Goal: Information Seeking & Learning: Find specific fact

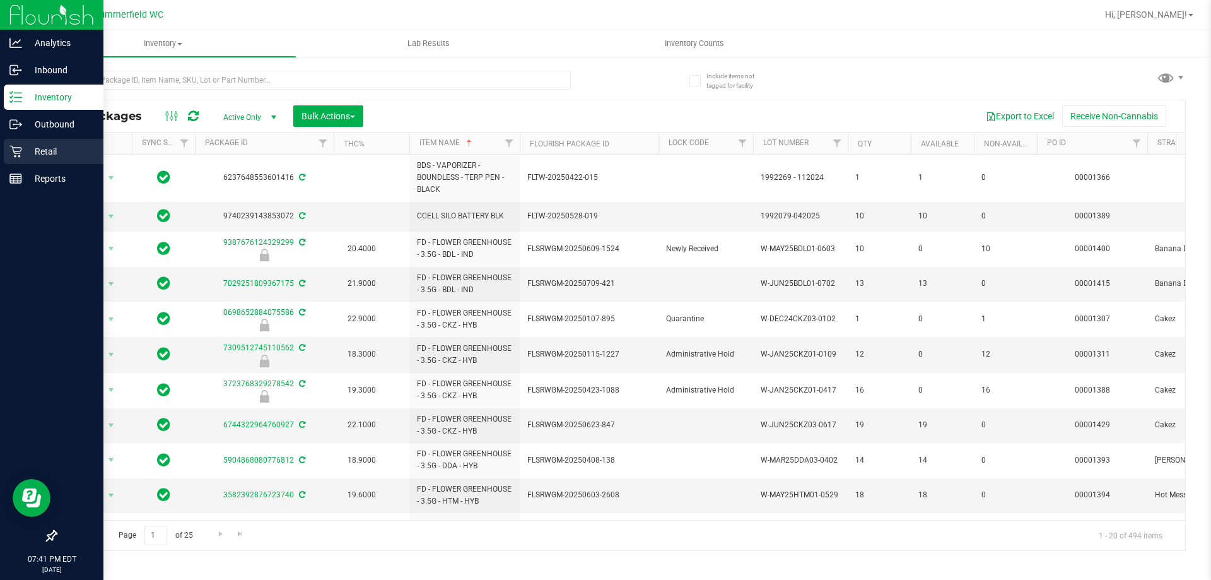
click at [41, 150] on p "Retail" at bounding box center [60, 151] width 76 height 15
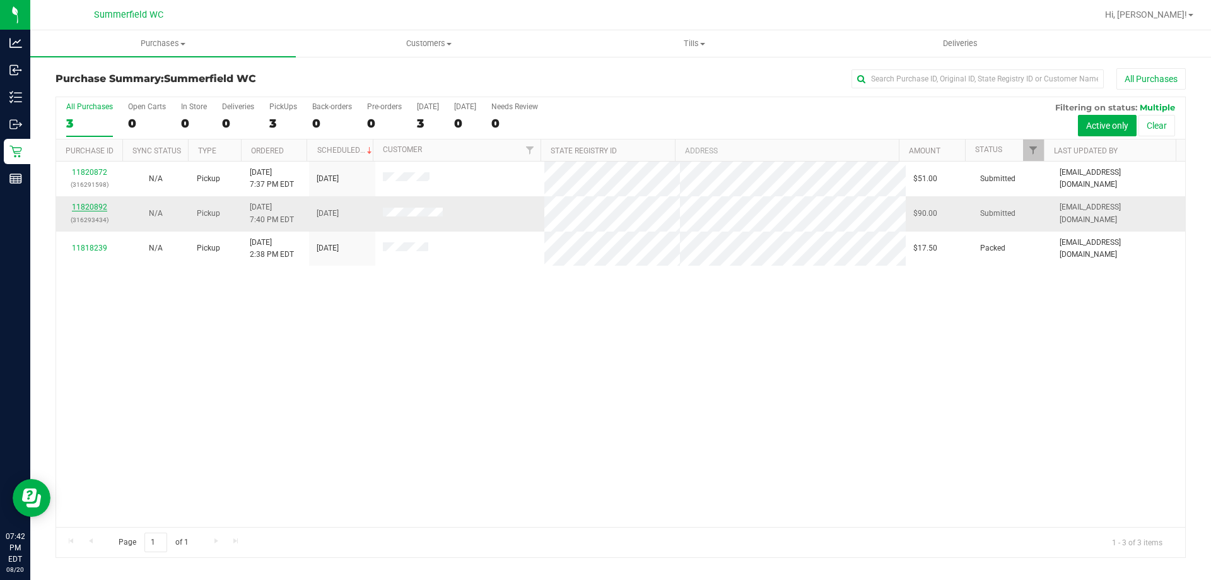
click at [103, 206] on link "11820892" at bounding box center [89, 206] width 35 height 9
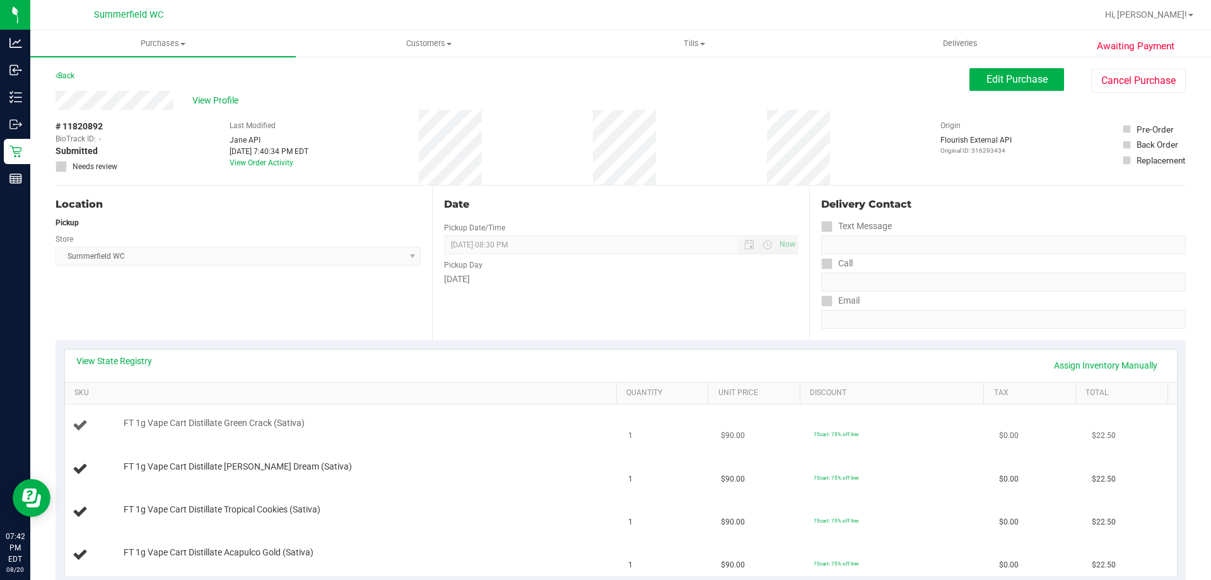
scroll to position [126, 0]
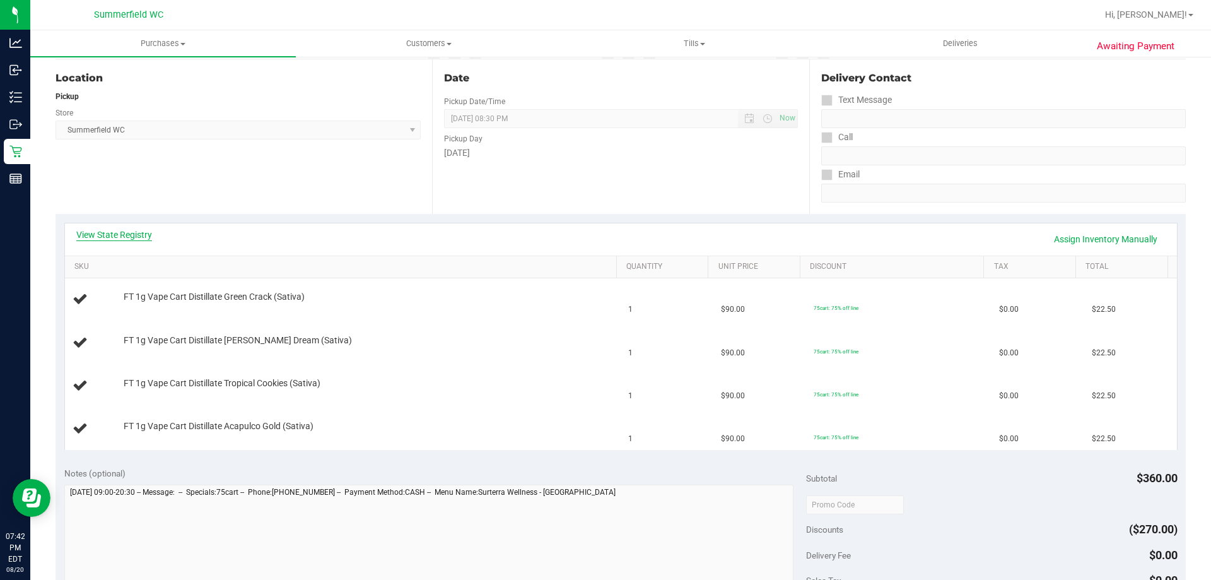
click at [137, 230] on link "View State Registry" at bounding box center [114, 234] width 76 height 13
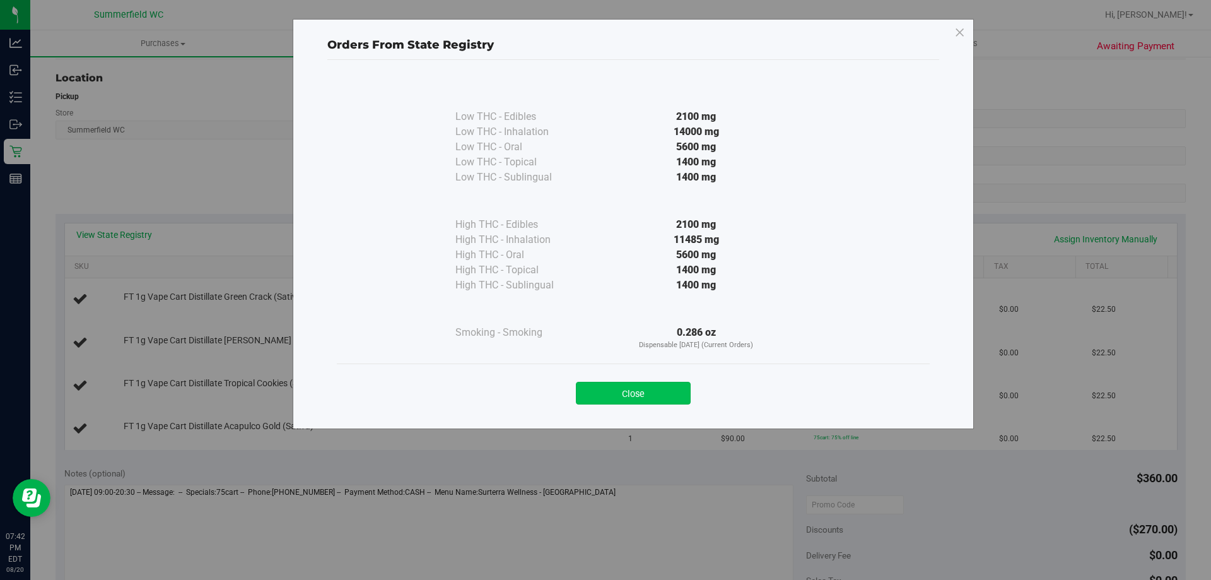
click at [644, 389] on button "Close" at bounding box center [633, 393] width 115 height 23
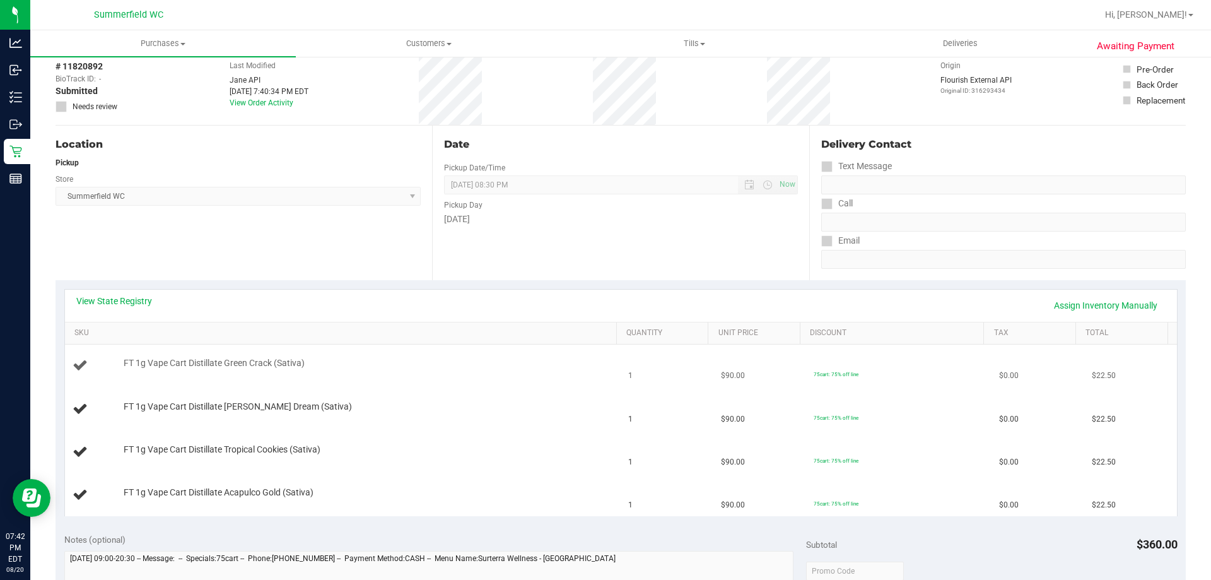
scroll to position [0, 0]
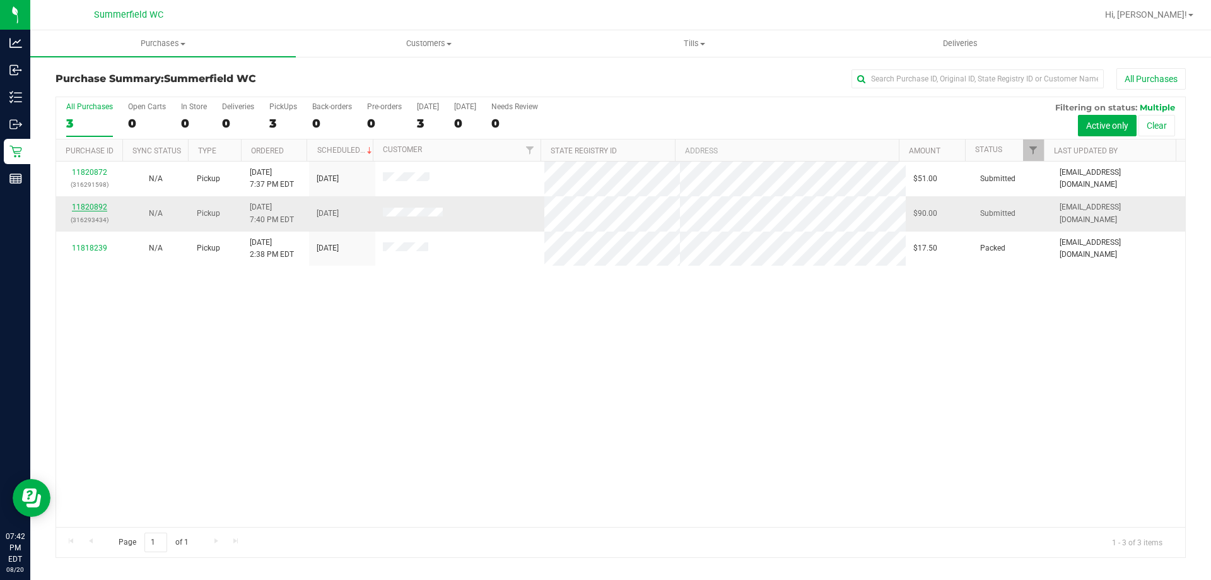
click at [96, 206] on link "11820892" at bounding box center [89, 206] width 35 height 9
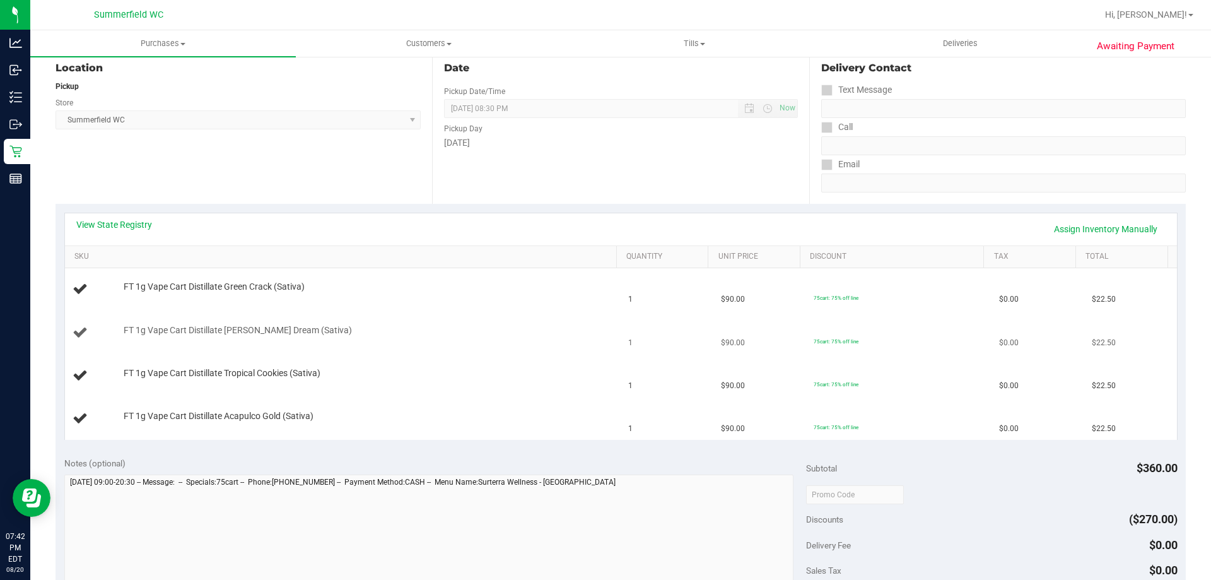
scroll to position [252, 0]
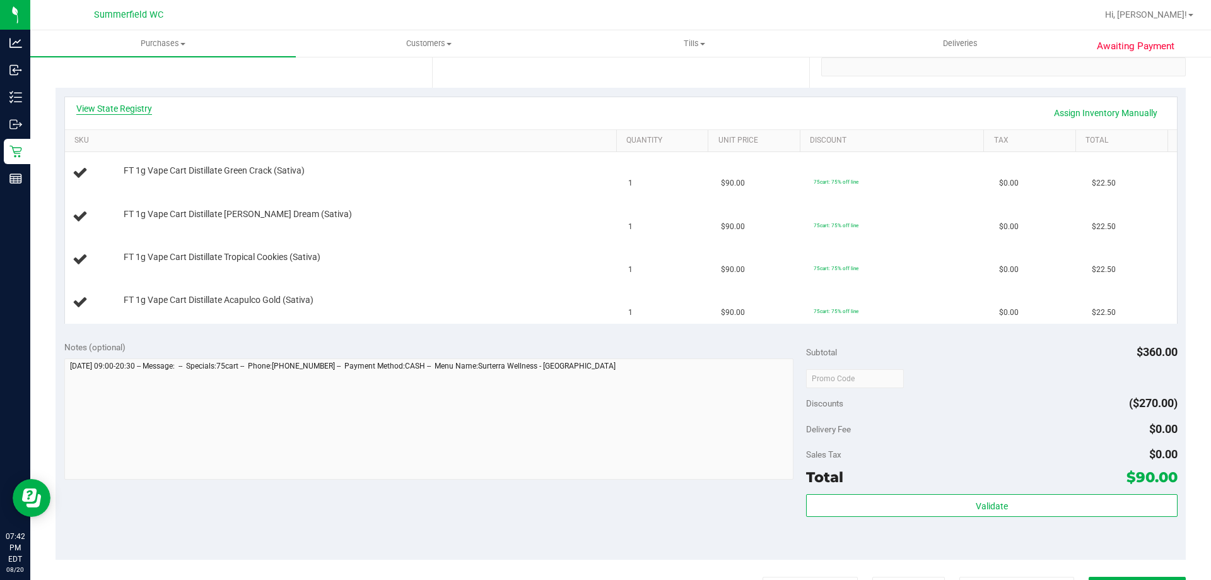
click at [134, 103] on link "View State Registry" at bounding box center [114, 108] width 76 height 13
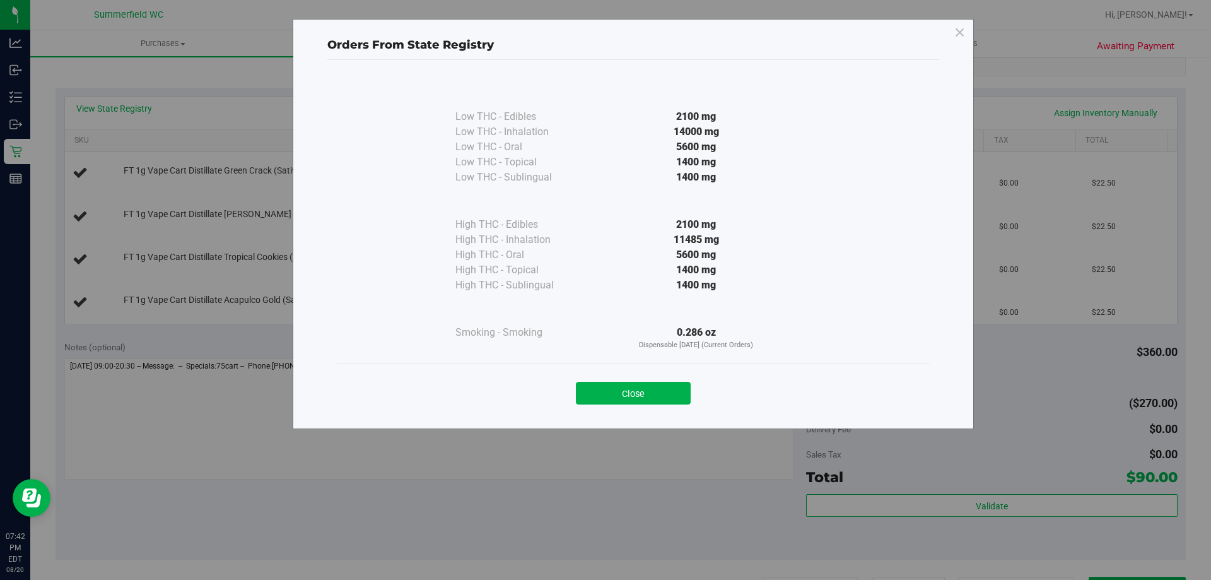
click at [660, 380] on div "Close" at bounding box center [633, 389] width 574 height 32
click at [672, 394] on button "Close" at bounding box center [633, 393] width 115 height 23
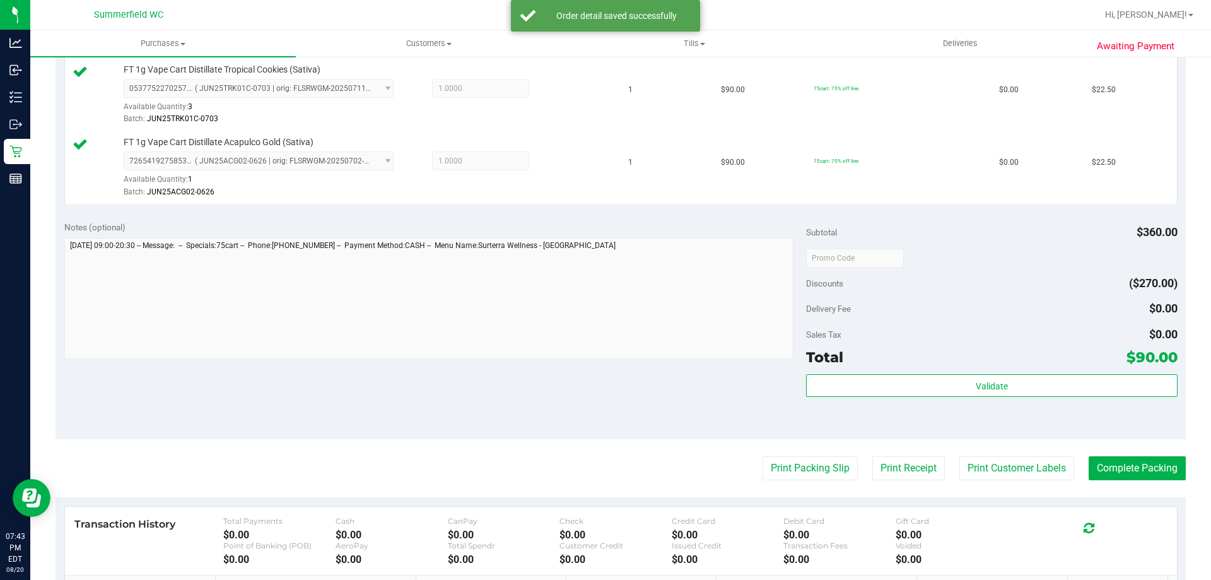
scroll to position [631, 0]
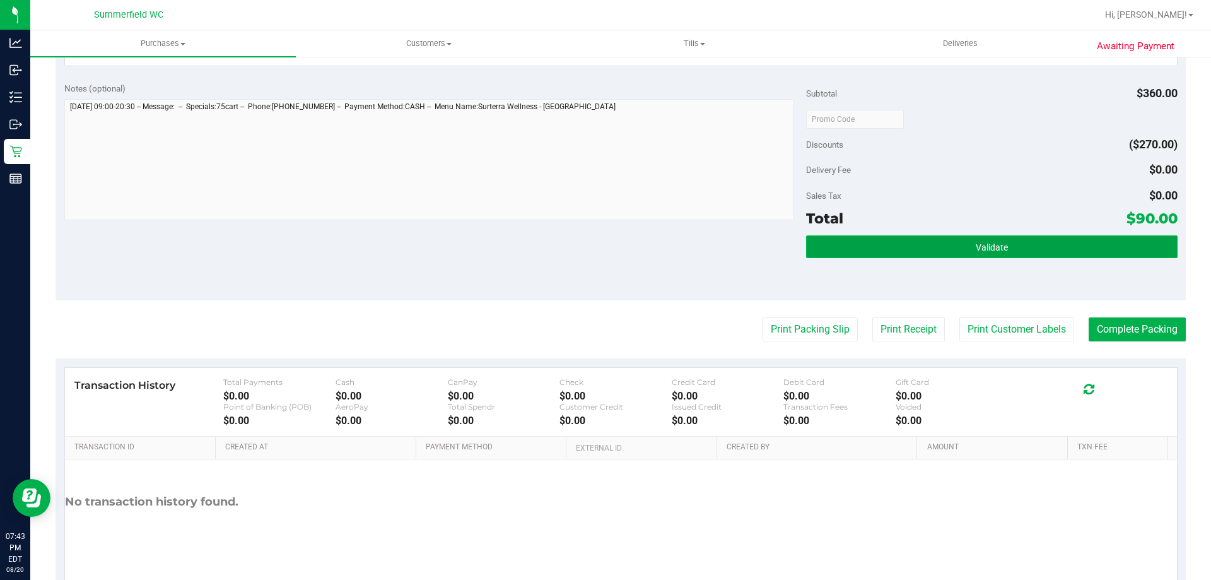
click at [958, 237] on button "Validate" at bounding box center [991, 246] width 371 height 23
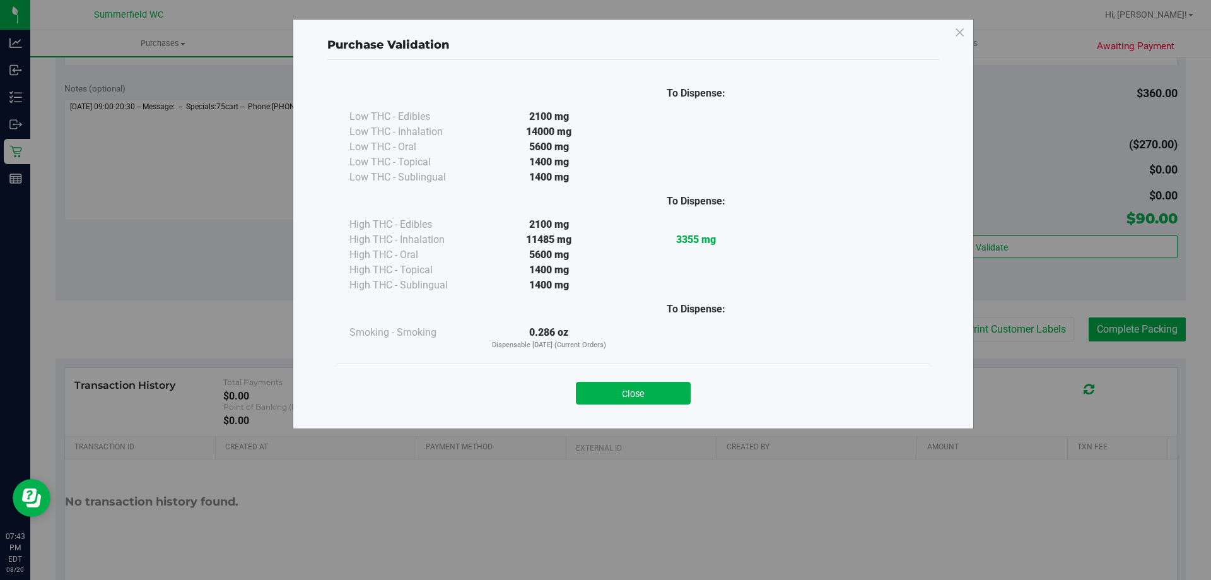
click at [631, 397] on button "Close" at bounding box center [633, 393] width 115 height 23
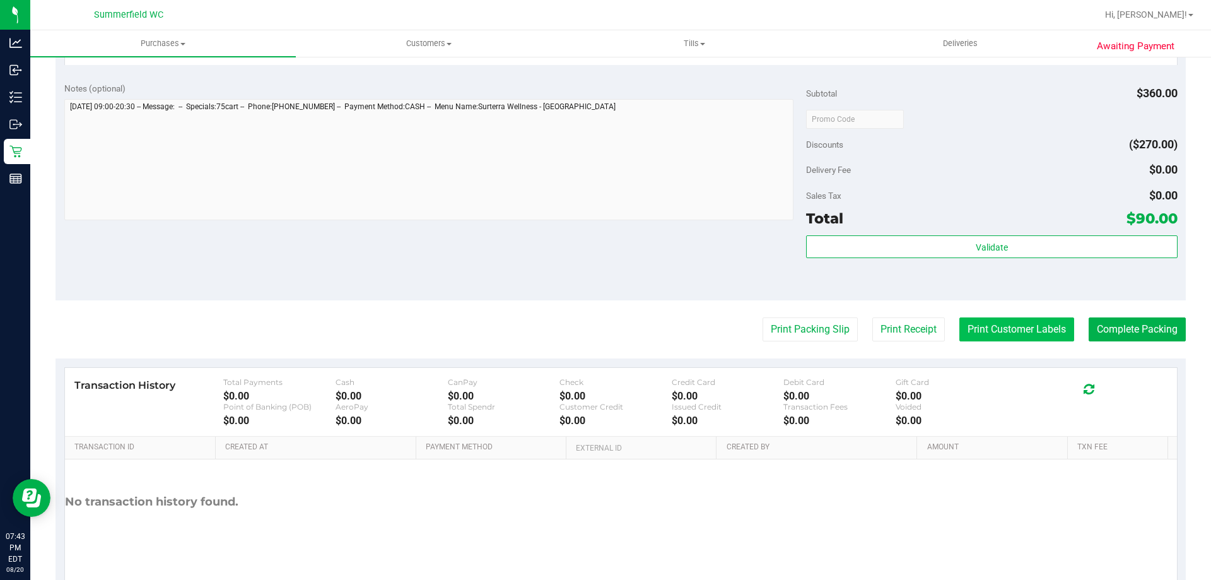
click at [1021, 337] on button "Print Customer Labels" at bounding box center [1016, 329] width 115 height 24
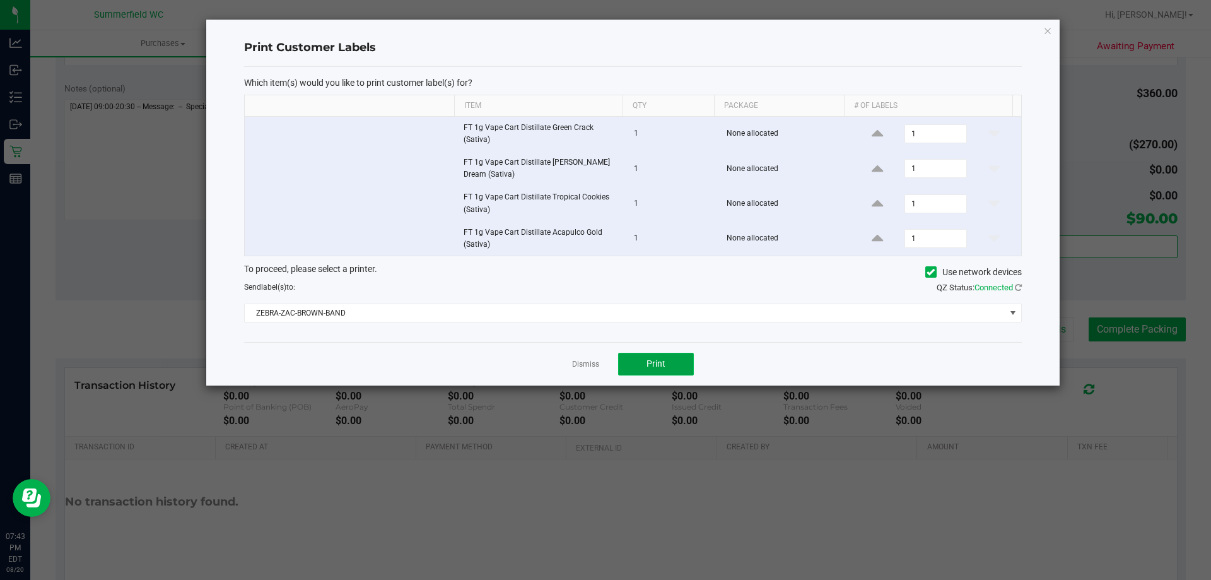
click at [647, 363] on span "Print" at bounding box center [655, 363] width 19 height 10
click at [577, 364] on link "Dismiss" at bounding box center [585, 364] width 27 height 11
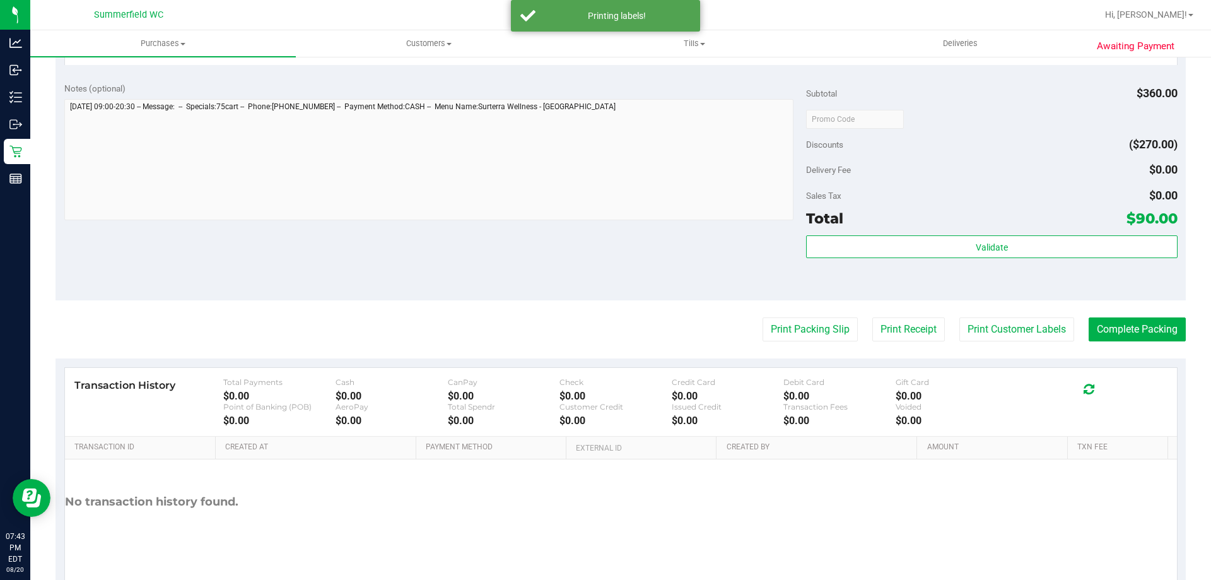
click at [778, 306] on purchase-details "Back Edit Purchase Cancel Purchase View Profile # 11820892 BioTrack ID: - Submi…" at bounding box center [620, 16] width 1130 height 1156
click at [777, 329] on button "Print Packing Slip" at bounding box center [809, 329] width 95 height 24
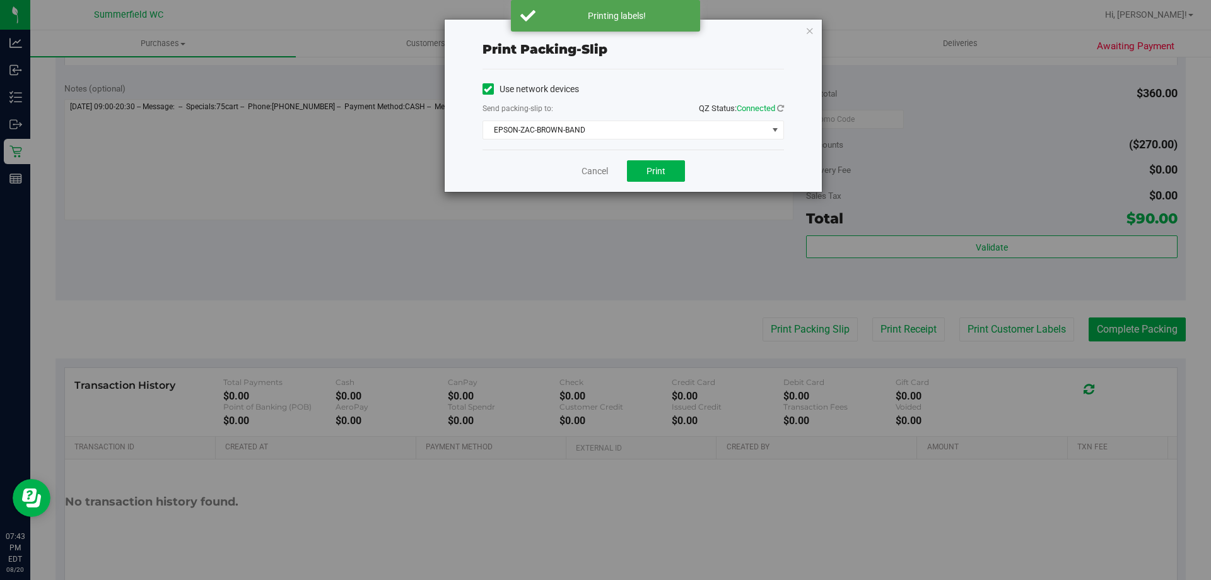
click at [642, 156] on div "Cancel Print" at bounding box center [632, 170] width 301 height 42
click at [644, 164] on button "Print" at bounding box center [656, 170] width 58 height 21
click at [644, 187] on div "Cancel Print" at bounding box center [632, 170] width 301 height 42
click at [596, 165] on link "Cancel" at bounding box center [594, 171] width 26 height 13
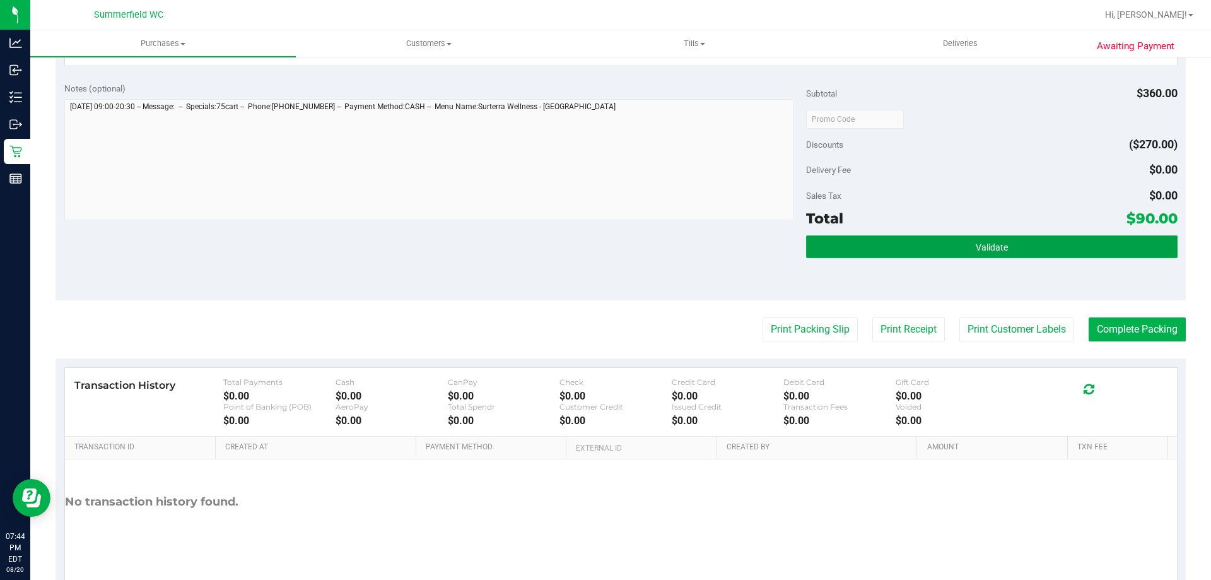
click at [1069, 257] on button "Validate" at bounding box center [991, 246] width 371 height 23
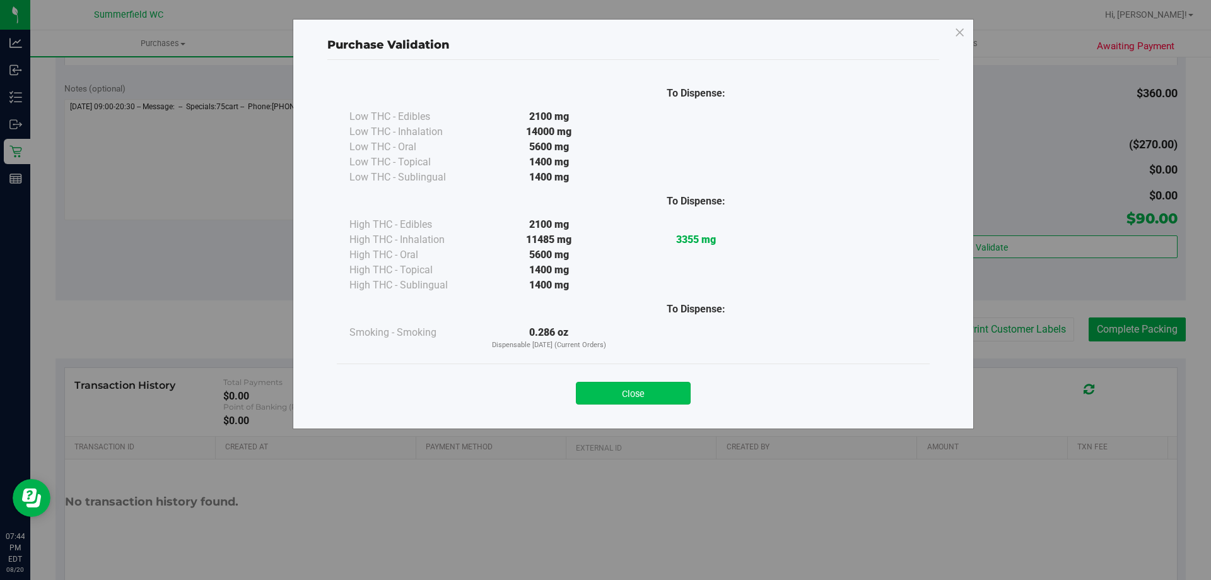
click at [632, 401] on button "Close" at bounding box center [633, 393] width 115 height 23
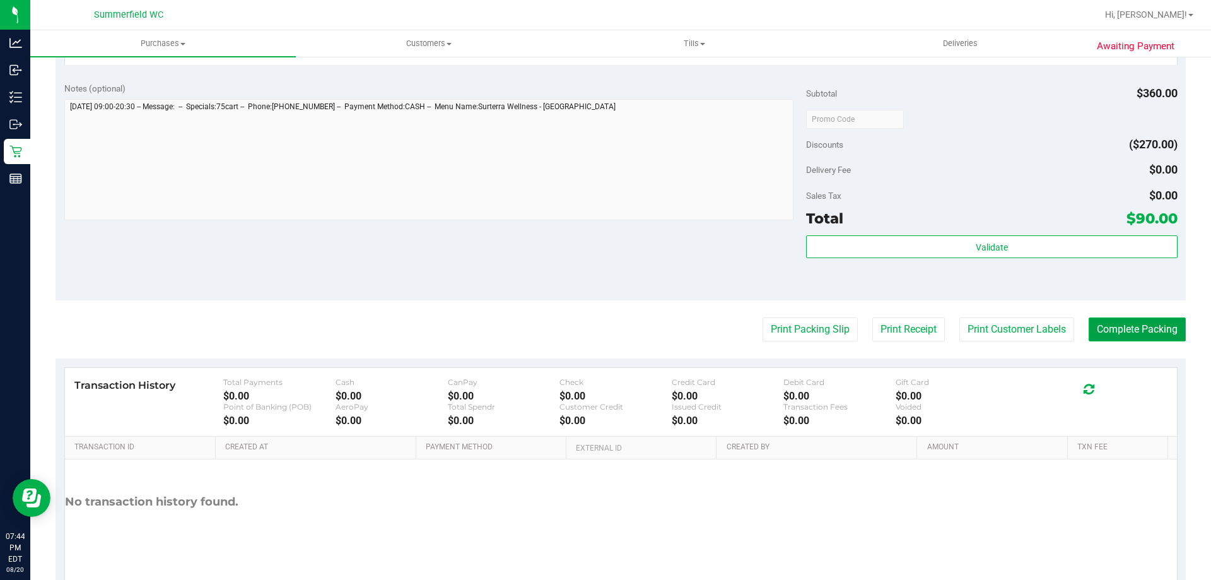
click at [1117, 324] on button "Complete Packing" at bounding box center [1136, 329] width 97 height 24
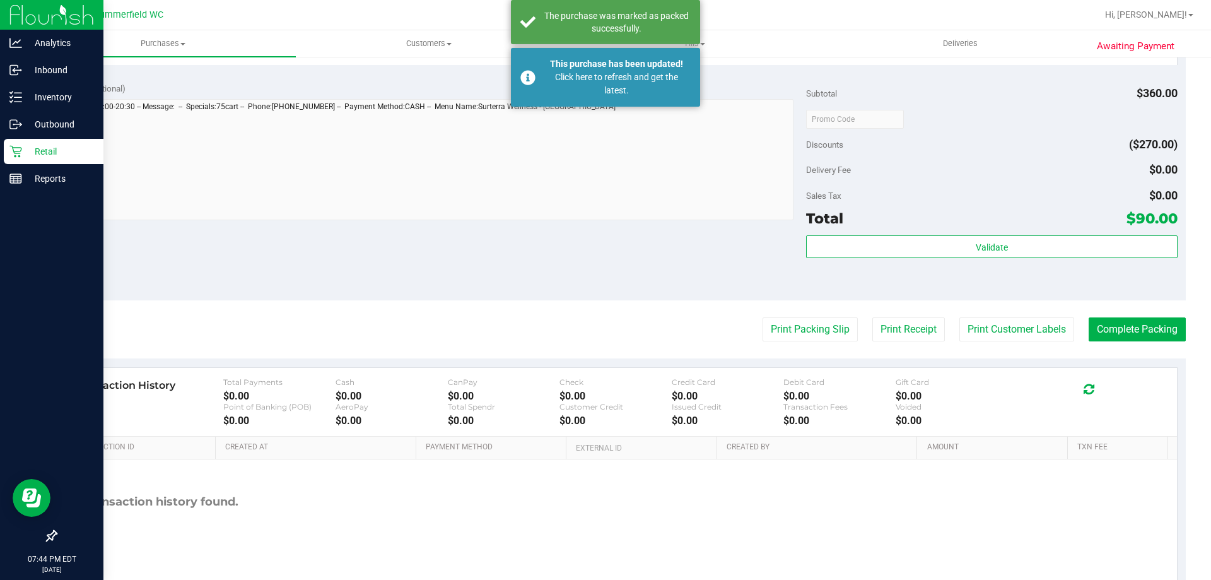
click at [41, 144] on p "Retail" at bounding box center [60, 151] width 76 height 15
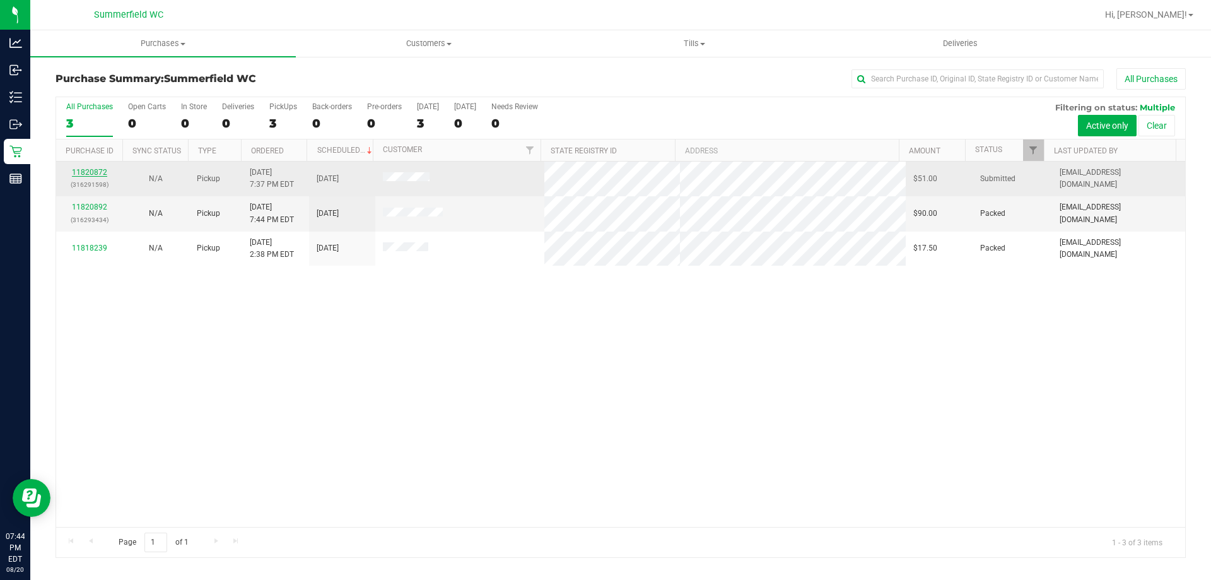
click at [95, 173] on link "11820872" at bounding box center [89, 172] width 35 height 9
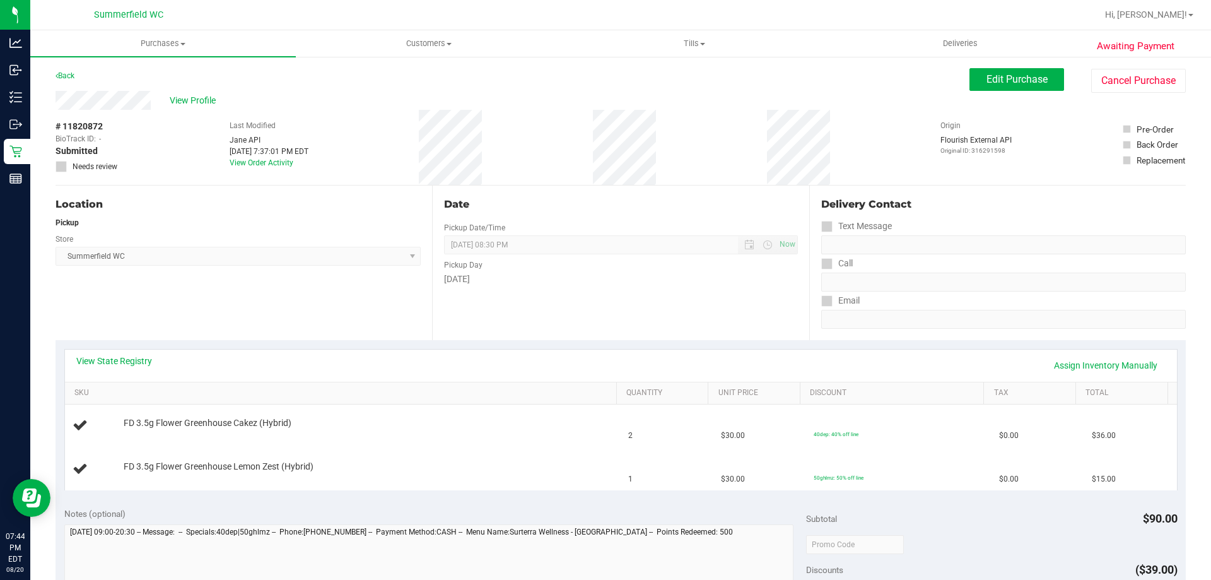
scroll to position [63, 0]
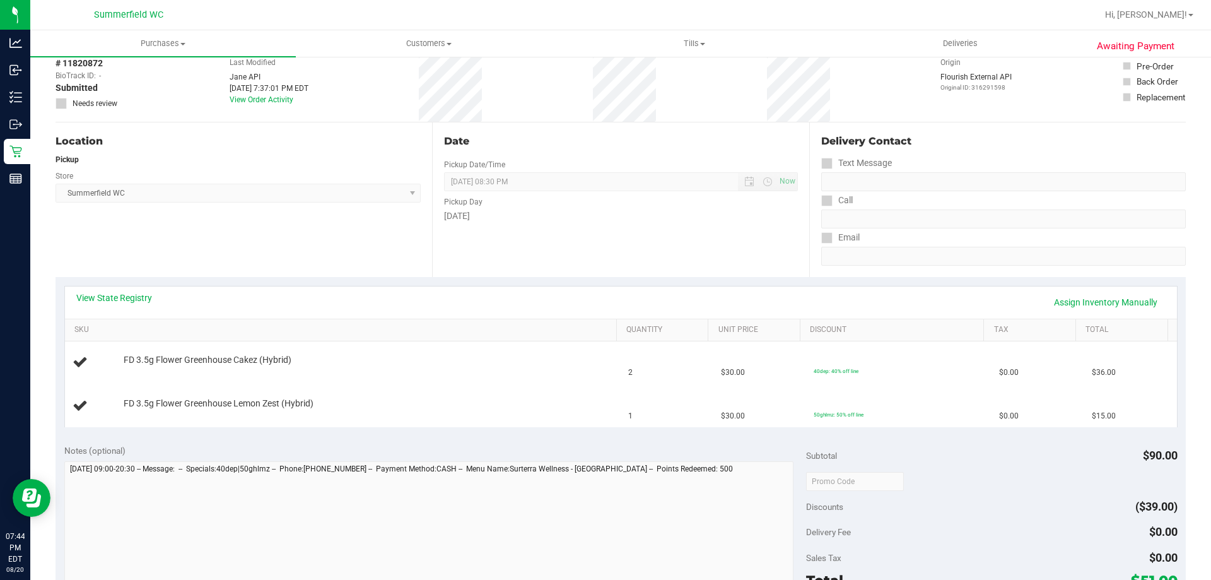
click at [129, 306] on div "View State Registry Assign Inventory Manually" at bounding box center [620, 301] width 1089 height 21
click at [137, 294] on link "View State Registry" at bounding box center [114, 297] width 76 height 13
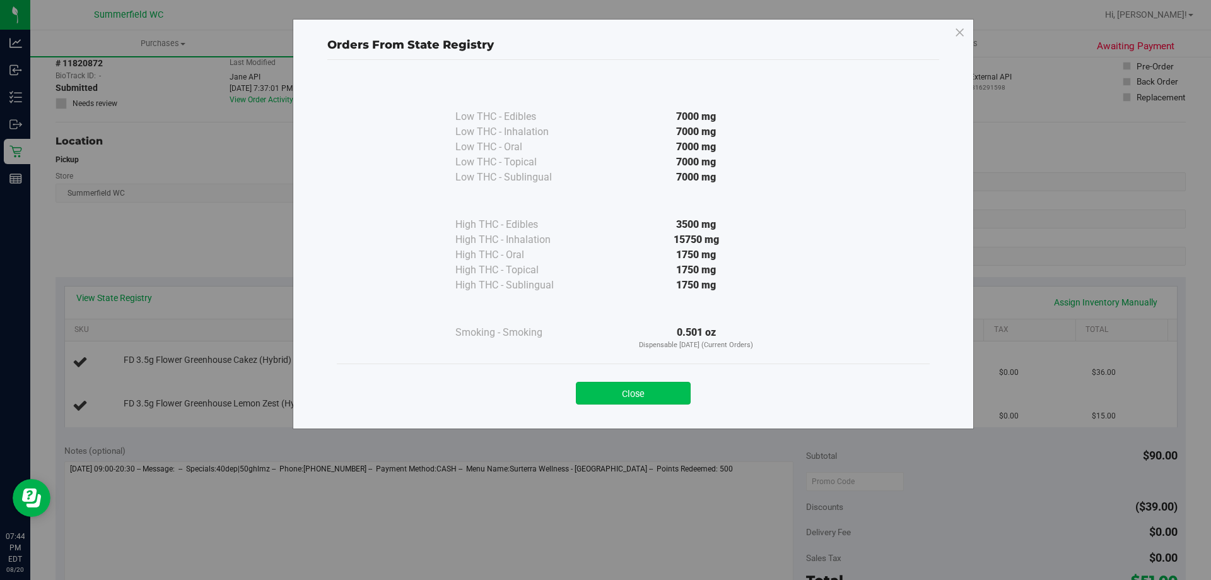
click at [622, 388] on button "Close" at bounding box center [633, 393] width 115 height 23
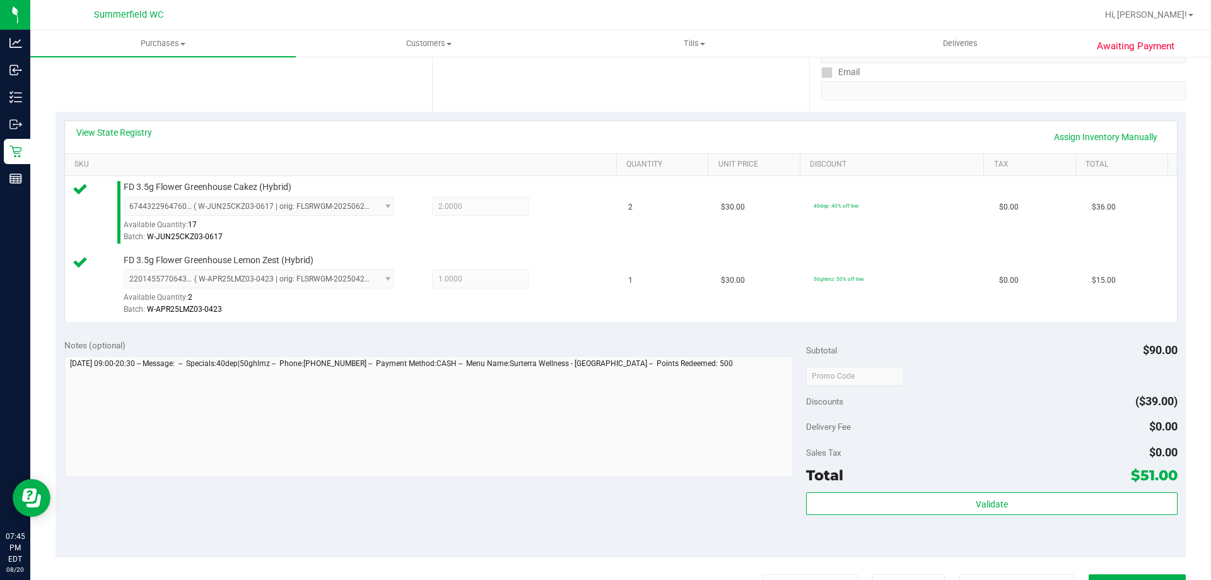
scroll to position [441, 0]
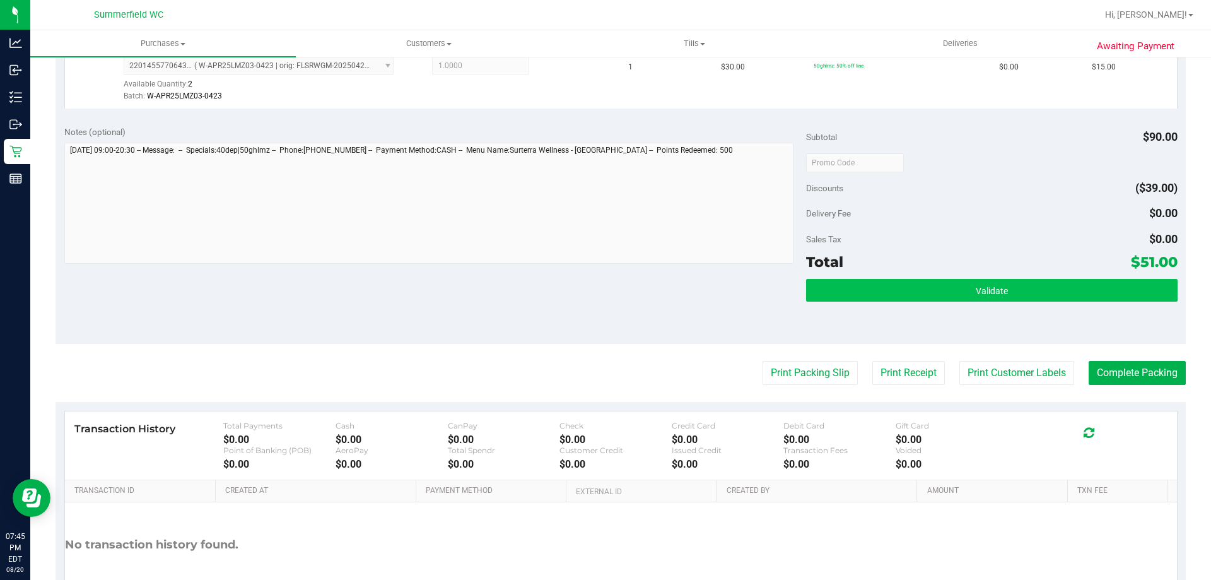
click at [943, 272] on div "Total $51.00" at bounding box center [991, 261] width 371 height 23
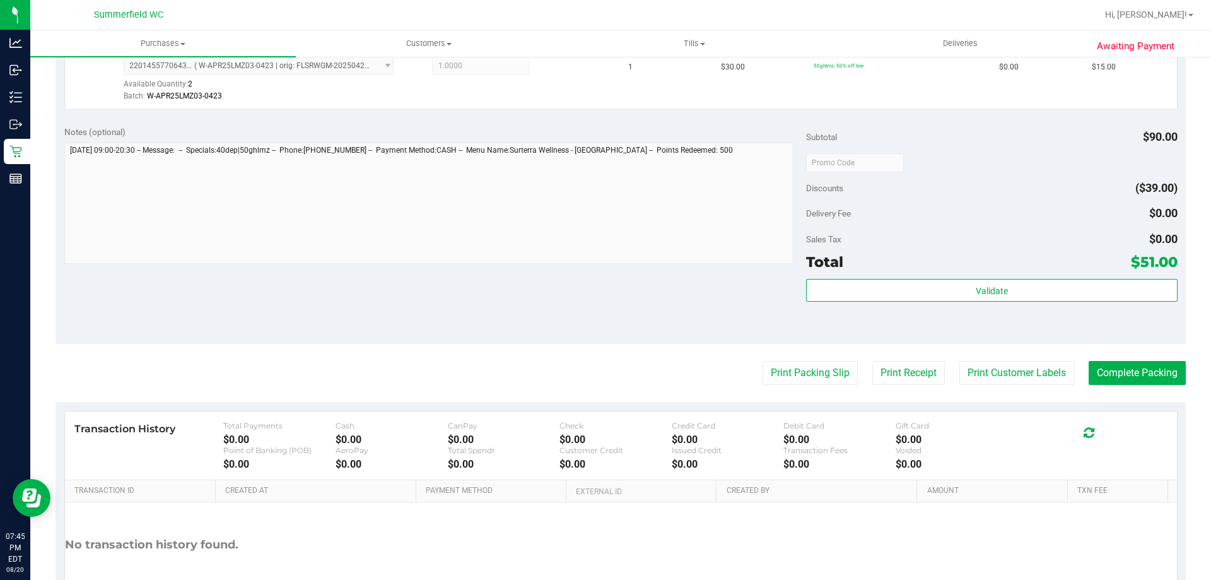
drag, startPoint x: 967, startPoint y: 322, endPoint x: 967, endPoint y: 310, distance: 12.0
click at [967, 320] on div "Validate" at bounding box center [991, 307] width 371 height 57
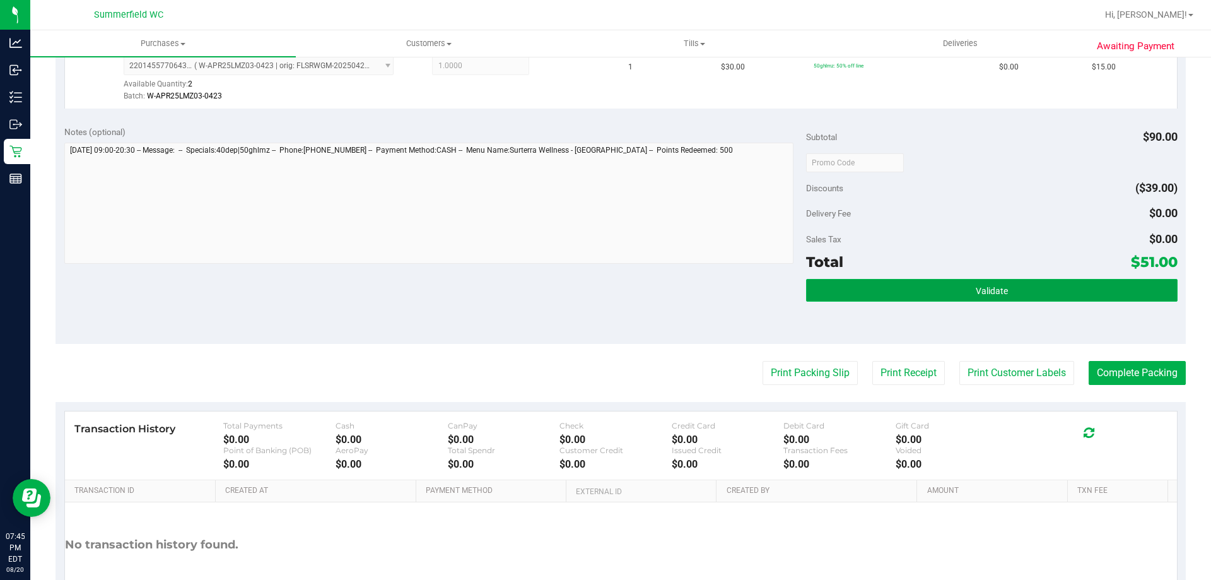
click at [963, 301] on button "Validate" at bounding box center [991, 290] width 371 height 23
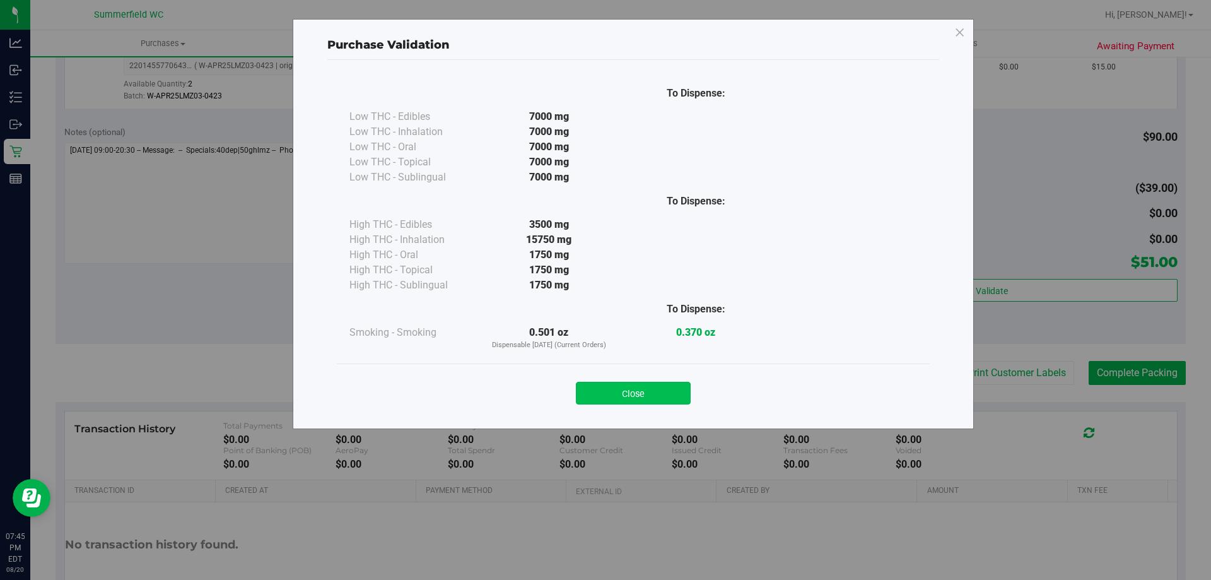
click at [670, 388] on button "Close" at bounding box center [633, 393] width 115 height 23
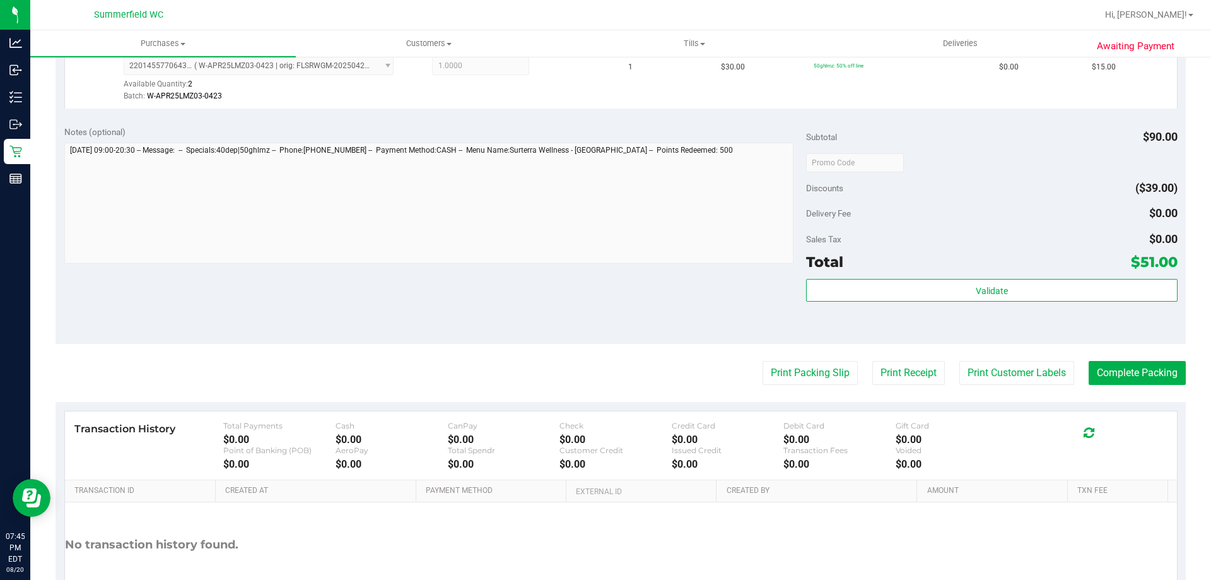
click at [984, 386] on purchase-details "Back Edit Purchase Cancel Purchase View Profile # 11820872 BioTrack ID: - Submi…" at bounding box center [620, 132] width 1130 height 1011
click at [984, 382] on button "Print Customer Labels" at bounding box center [1016, 373] width 115 height 24
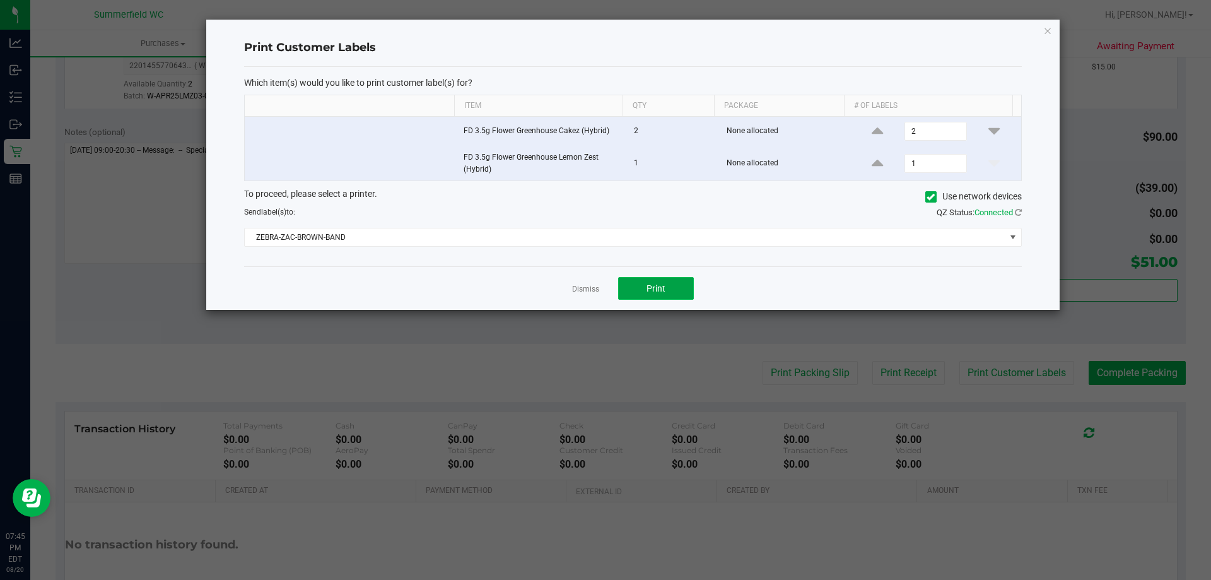
click at [661, 298] on button "Print" at bounding box center [656, 288] width 76 height 23
drag, startPoint x: 574, startPoint y: 284, endPoint x: 588, endPoint y: 289, distance: 15.4
click at [574, 284] on link "Dismiss" at bounding box center [585, 289] width 27 height 11
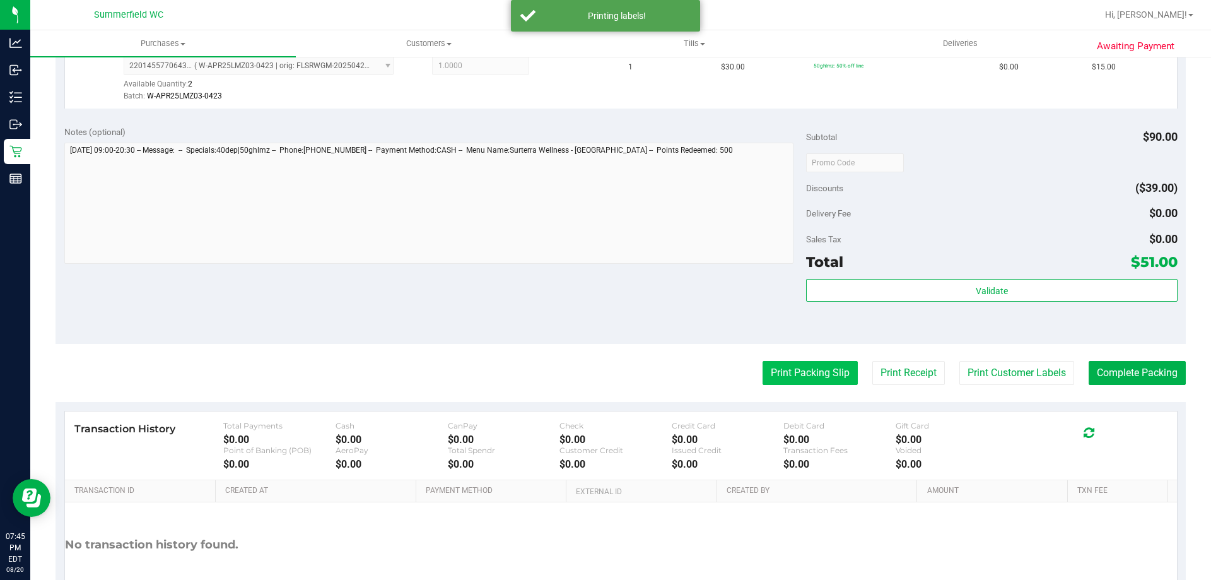
click at [829, 375] on div "Print Packing Slip Print Receipt Print Customer Labels Complete Packing" at bounding box center [620, 373] width 1130 height 24
click at [813, 370] on button "Print Packing Slip" at bounding box center [809, 373] width 95 height 24
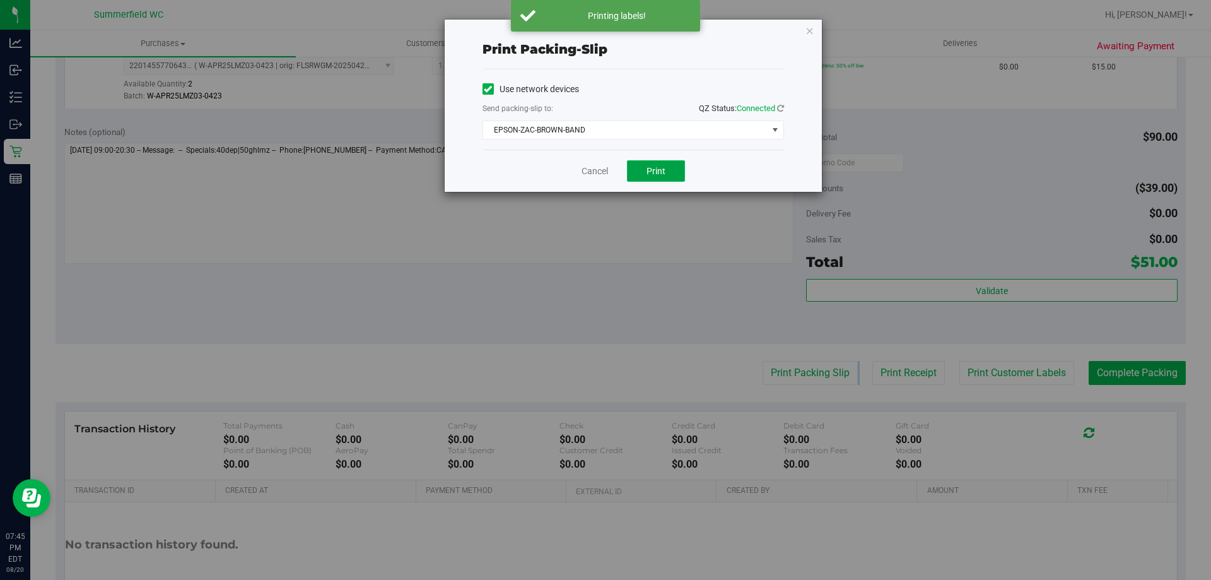
click at [652, 161] on button "Print" at bounding box center [656, 170] width 58 height 21
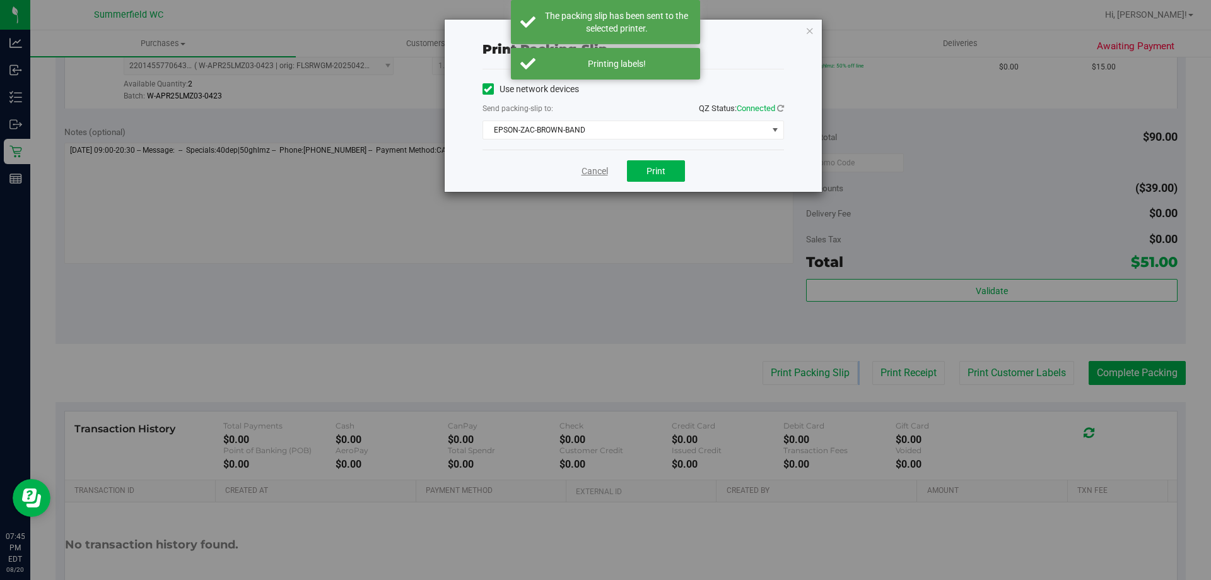
click at [589, 165] on link "Cancel" at bounding box center [594, 171] width 26 height 13
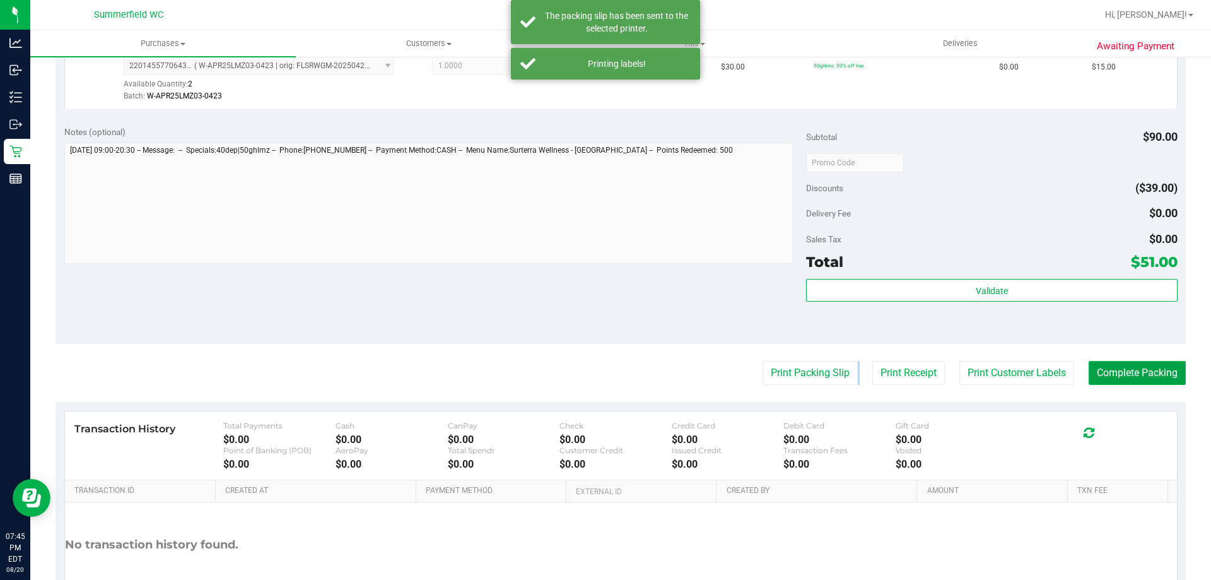
click at [1090, 372] on button "Complete Packing" at bounding box center [1136, 373] width 97 height 24
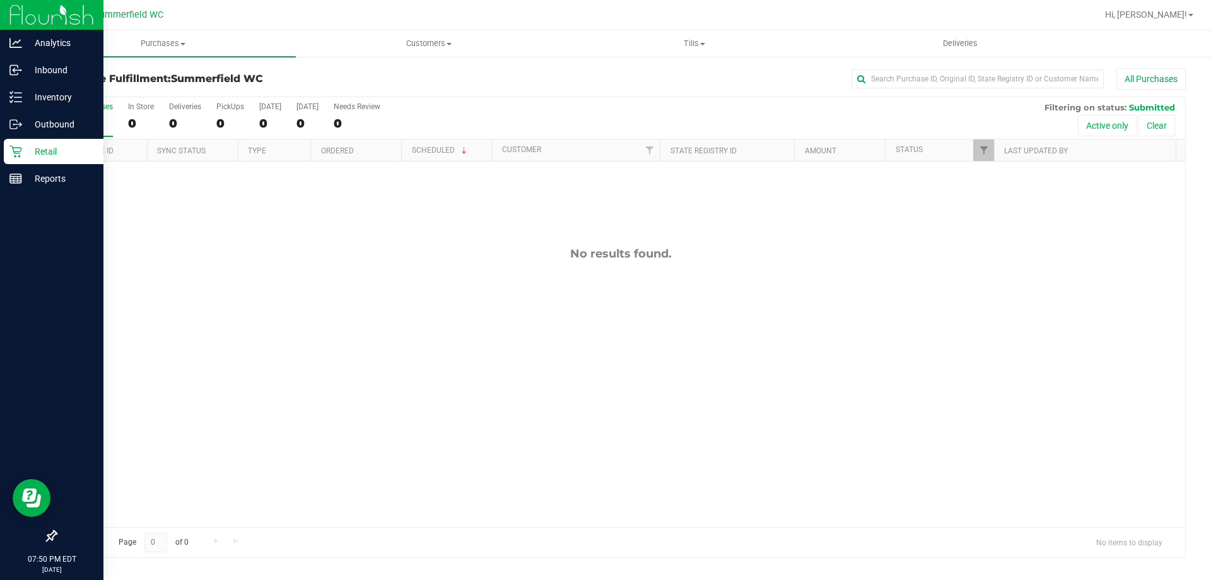
click at [43, 153] on p "Retail" at bounding box center [60, 151] width 76 height 15
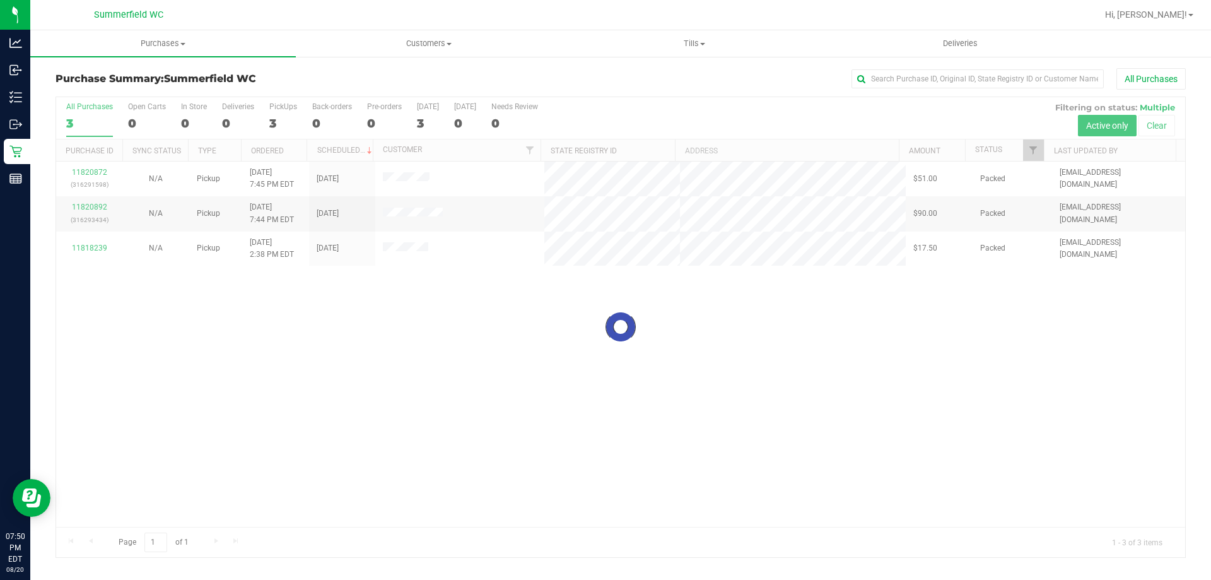
click at [571, 80] on div "All Purchases" at bounding box center [809, 78] width 754 height 21
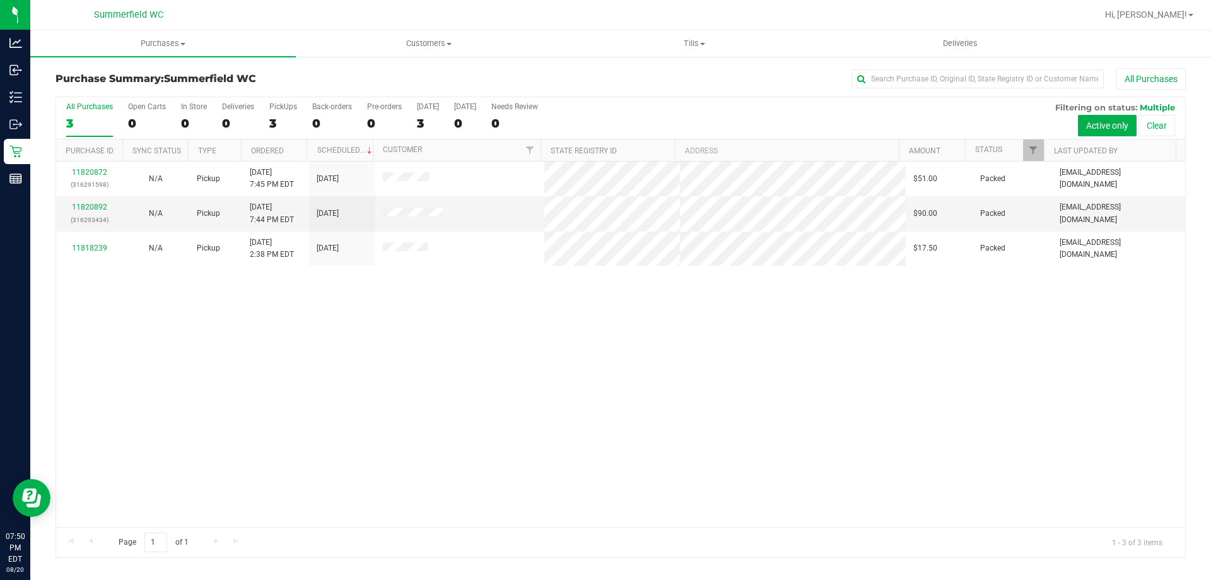
click at [515, 63] on div "Purchase Summary: [GEOGRAPHIC_DATA][PERSON_NAME] All Purchases All Purchases 3 …" at bounding box center [620, 312] width 1180 height 515
click at [491, 310] on div "11820872 (316291598) N/A Pickup [DATE] 7:45 PM EDT 8/20/2025 $51.00 Packed [EMA…" at bounding box center [620, 343] width 1129 height 365
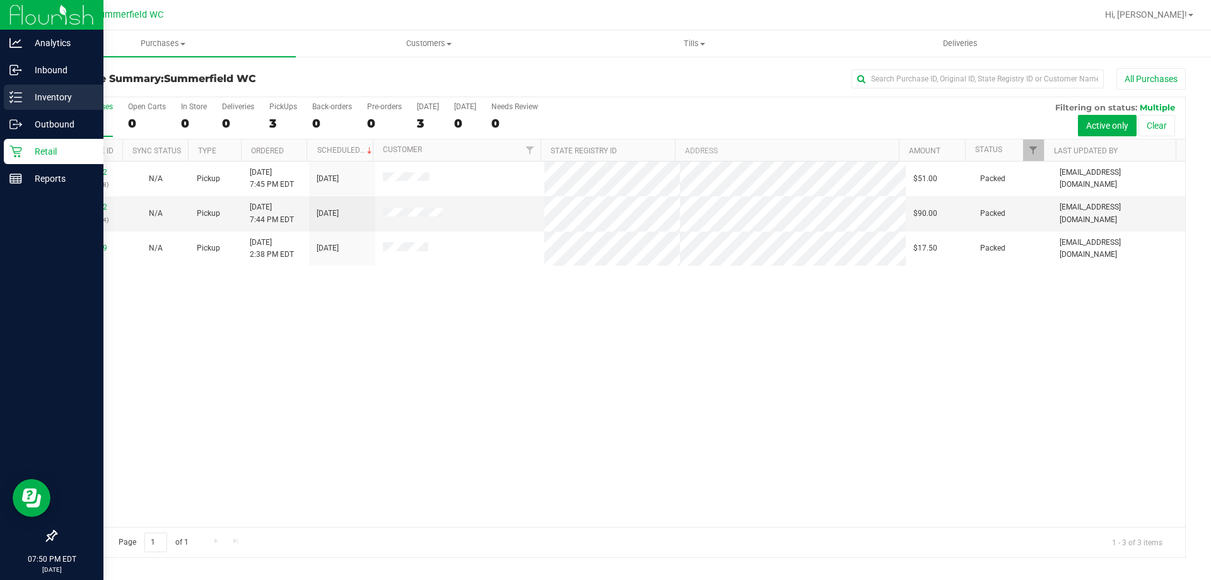
click at [25, 87] on div "Inventory" at bounding box center [54, 96] width 100 height 25
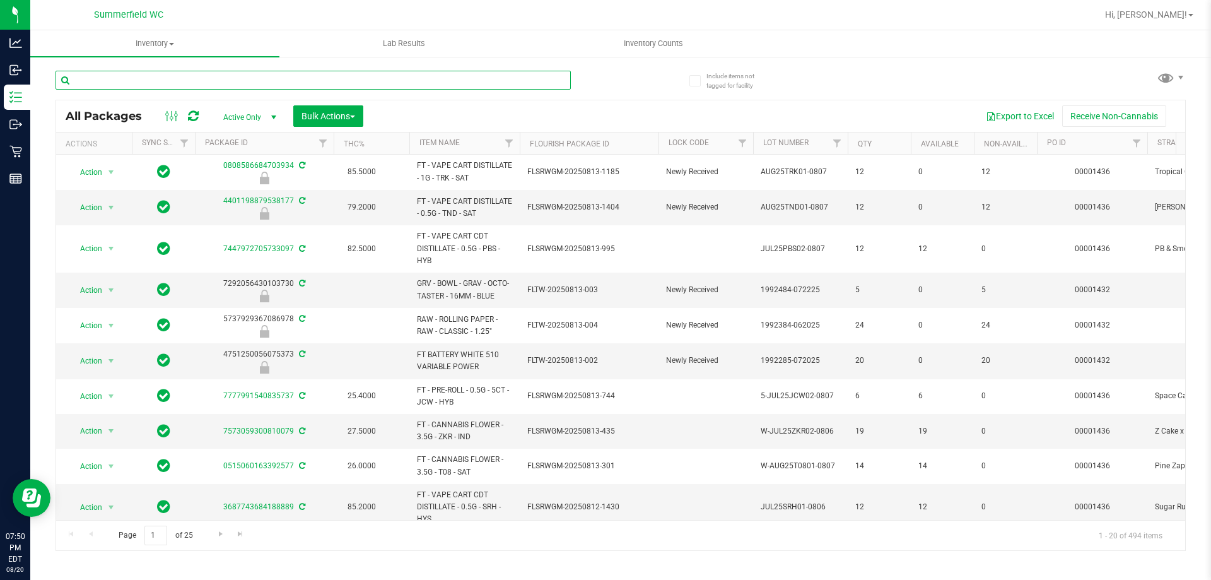
click at [290, 76] on input "text" at bounding box center [312, 80] width 515 height 19
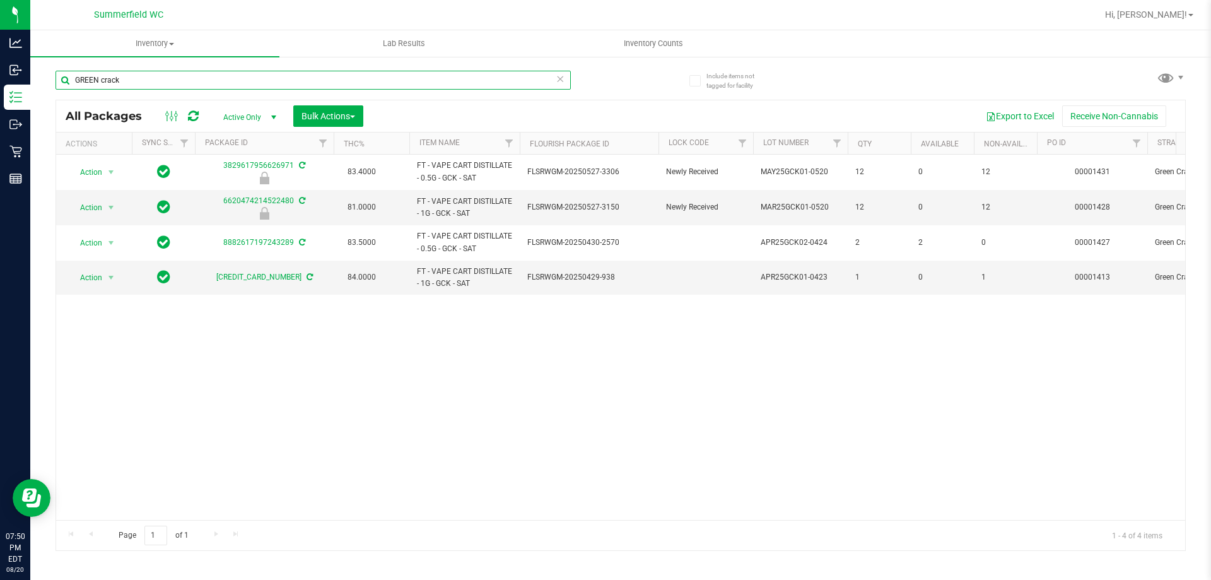
type input "GREEN crack"
click at [555, 430] on div "Action Action Edit attributes Global inventory Locate package Package audit log…" at bounding box center [620, 336] width 1129 height 365
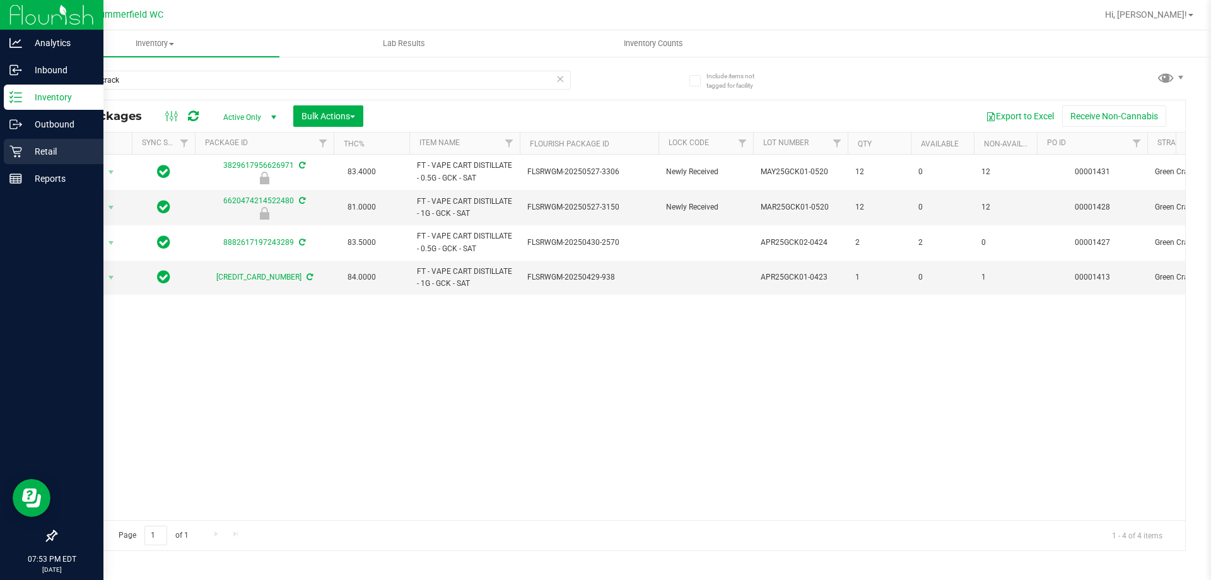
click at [53, 156] on p "Retail" at bounding box center [60, 151] width 76 height 15
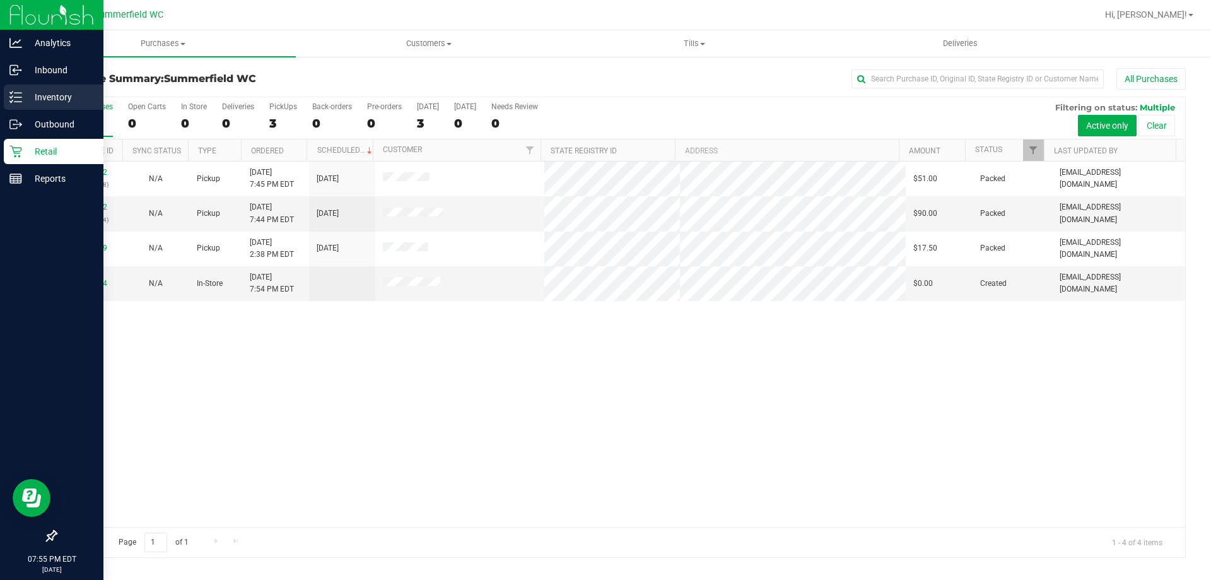
click at [33, 91] on p "Inventory" at bounding box center [60, 97] width 76 height 15
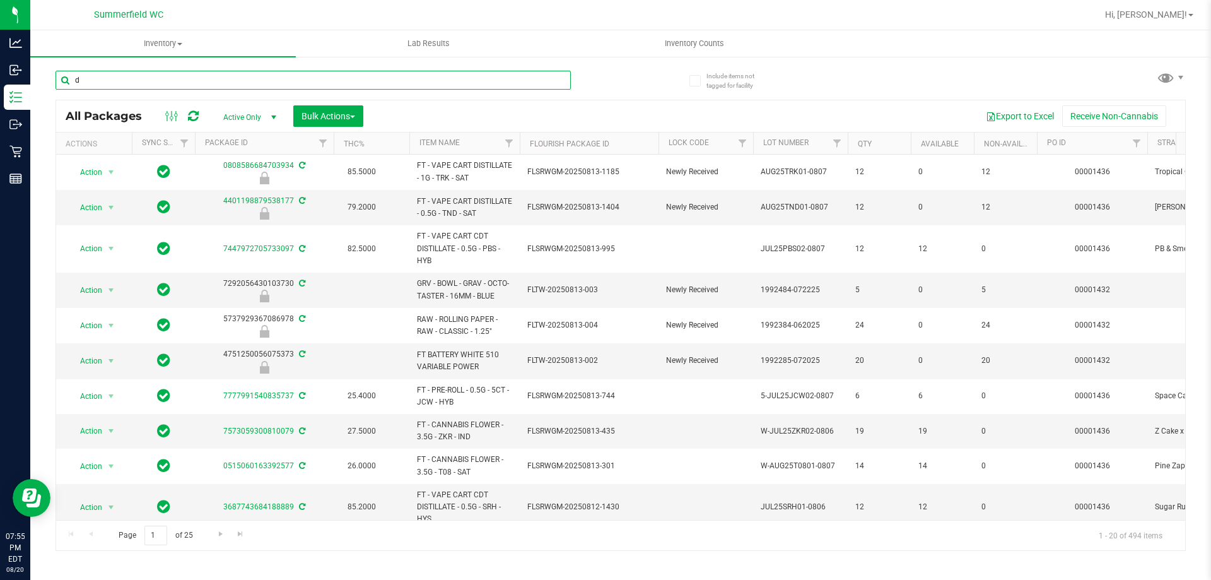
click at [190, 78] on input "d" at bounding box center [312, 80] width 515 height 19
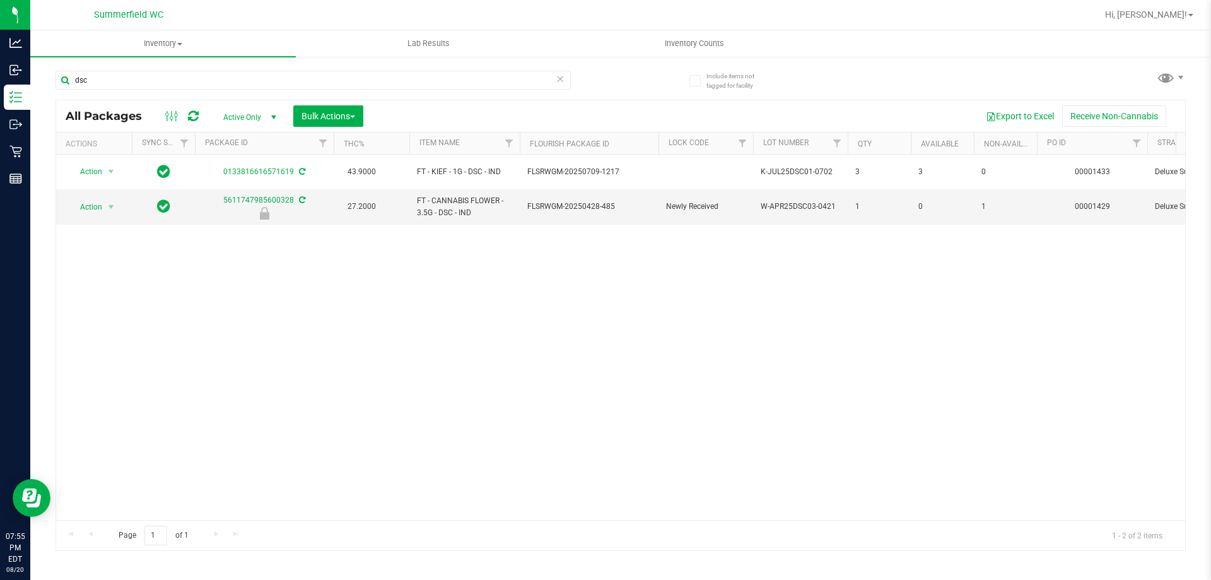
click at [884, 30] on ul "Inventory All packages All inventory Waste log Create inventory Lab Results Inv…" at bounding box center [635, 43] width 1211 height 27
click at [223, 85] on input "dsc" at bounding box center [312, 80] width 515 height 19
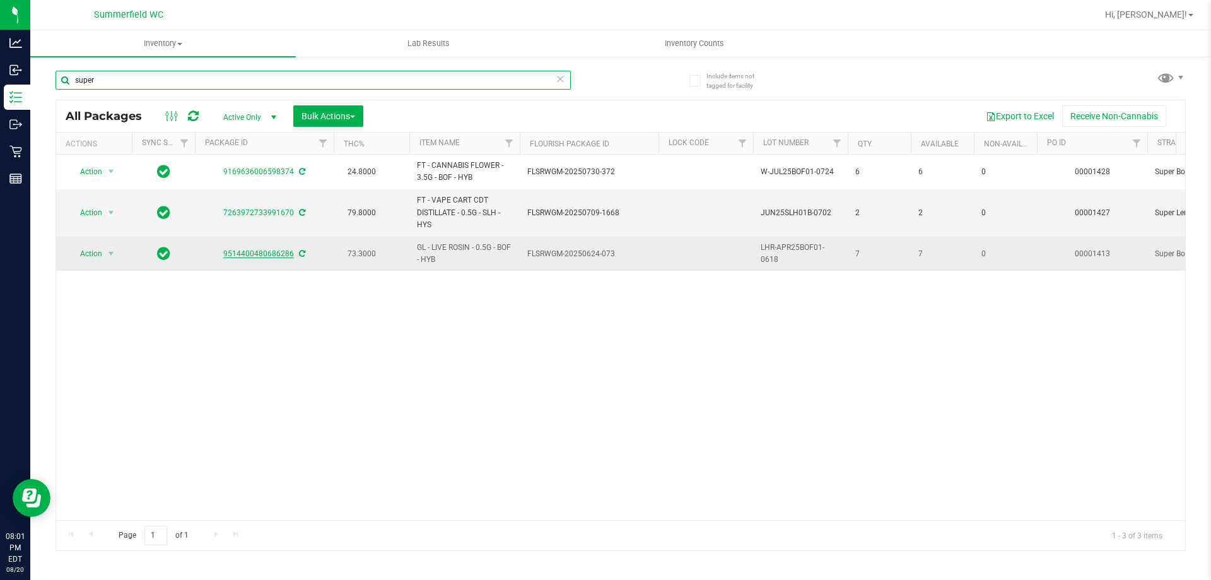
type input "super"
click at [260, 252] on link "9514400480686286" at bounding box center [258, 253] width 71 height 9
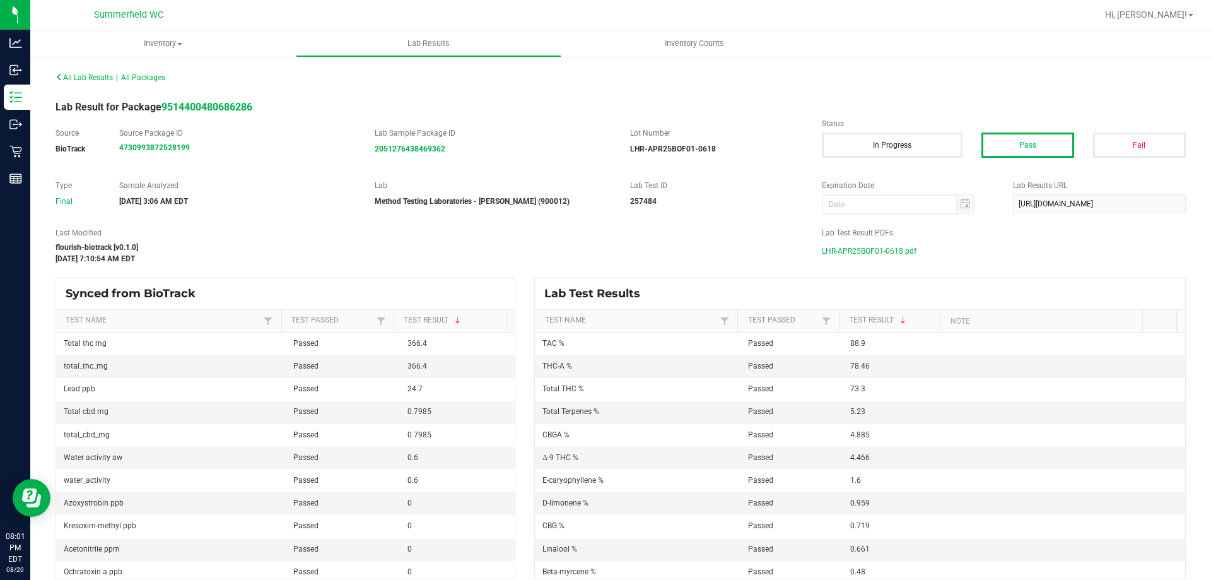
click at [909, 250] on span "LHR-APR25BOF01-0618.pdf" at bounding box center [869, 251] width 95 height 19
click at [296, 132] on label "Source Package ID" at bounding box center [237, 132] width 236 height 11
